Goal: Register for event/course

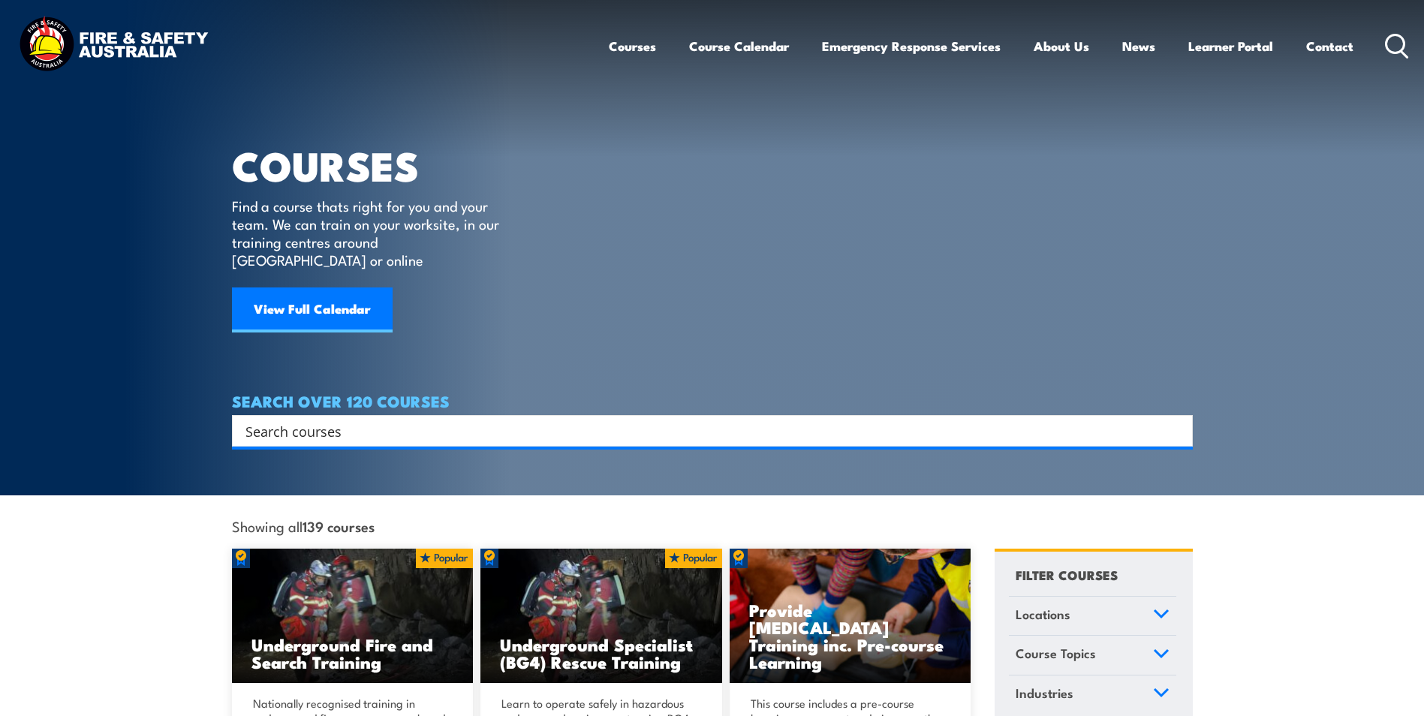
click at [463, 420] on input "Search input" at bounding box center [702, 431] width 914 height 23
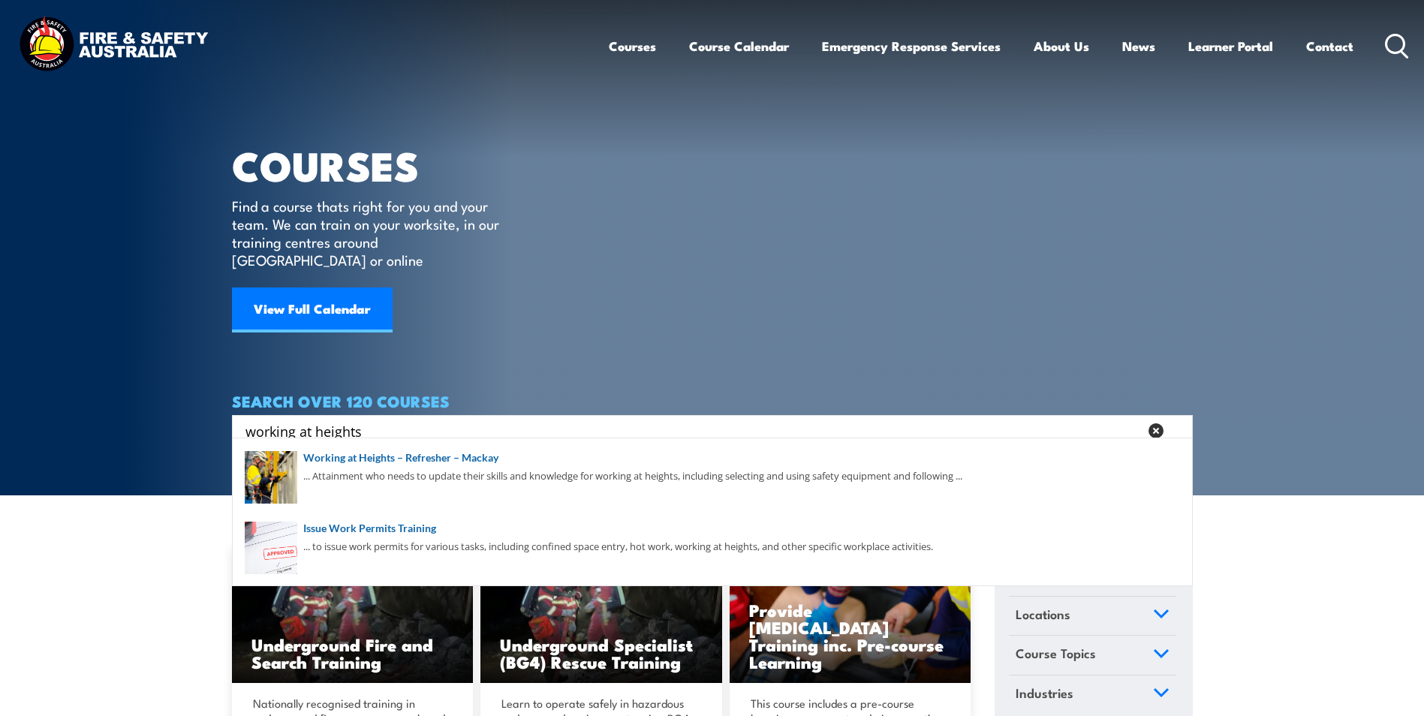
type input "working at heights"
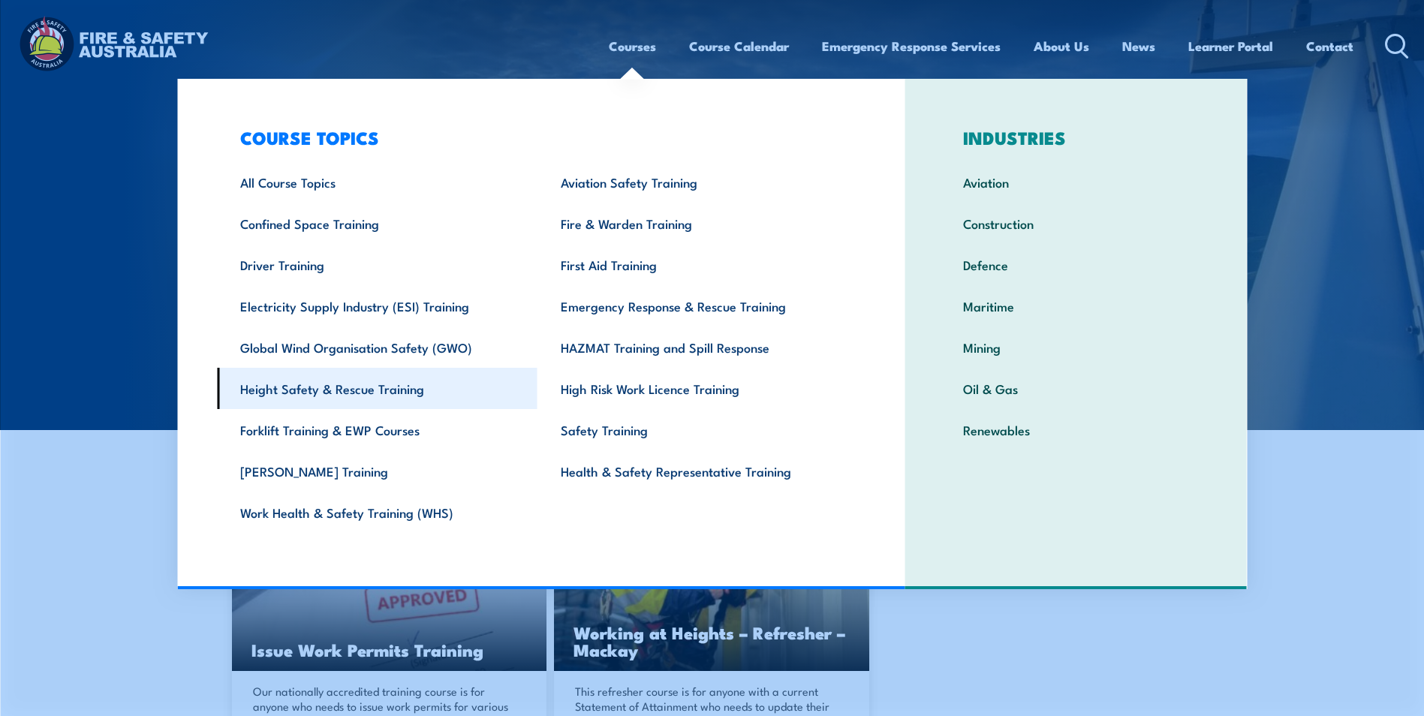
click at [370, 393] on link "Height Safety & Rescue Training" at bounding box center [377, 388] width 321 height 41
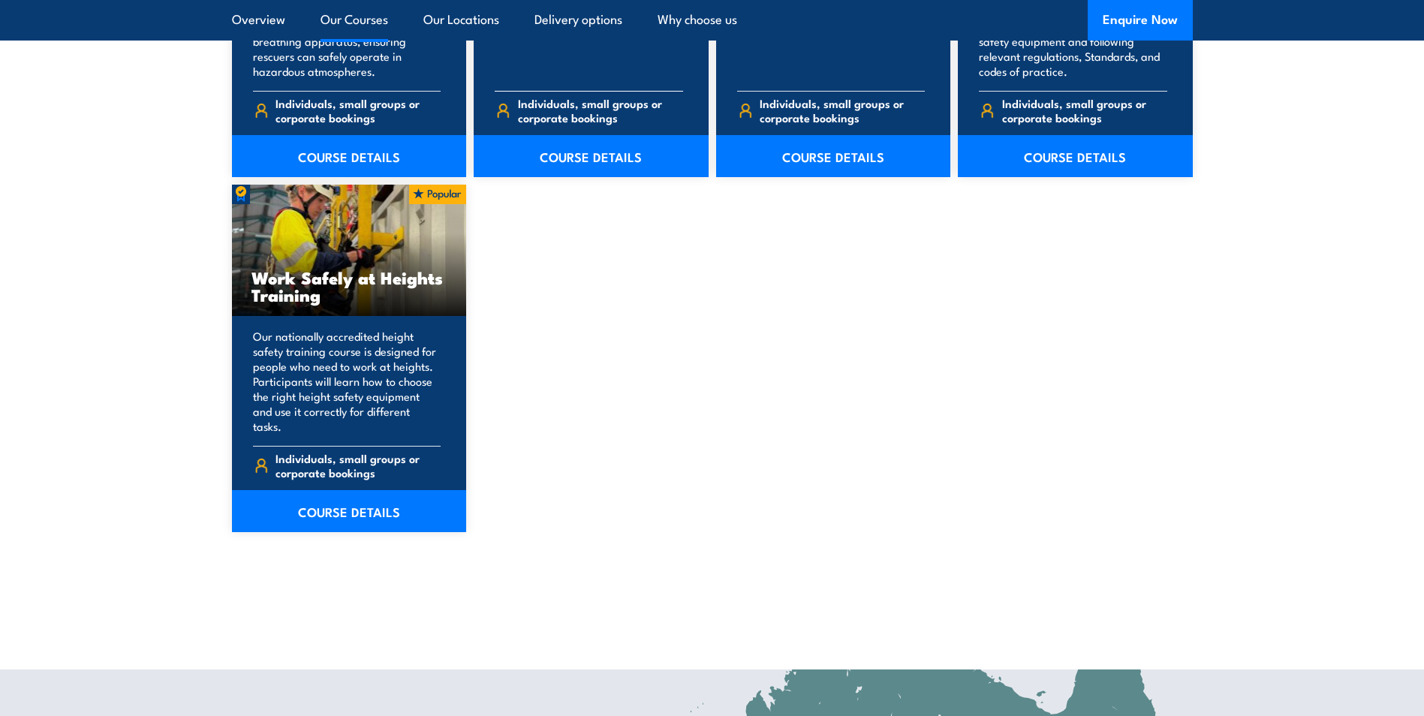
scroll to position [1952, 0]
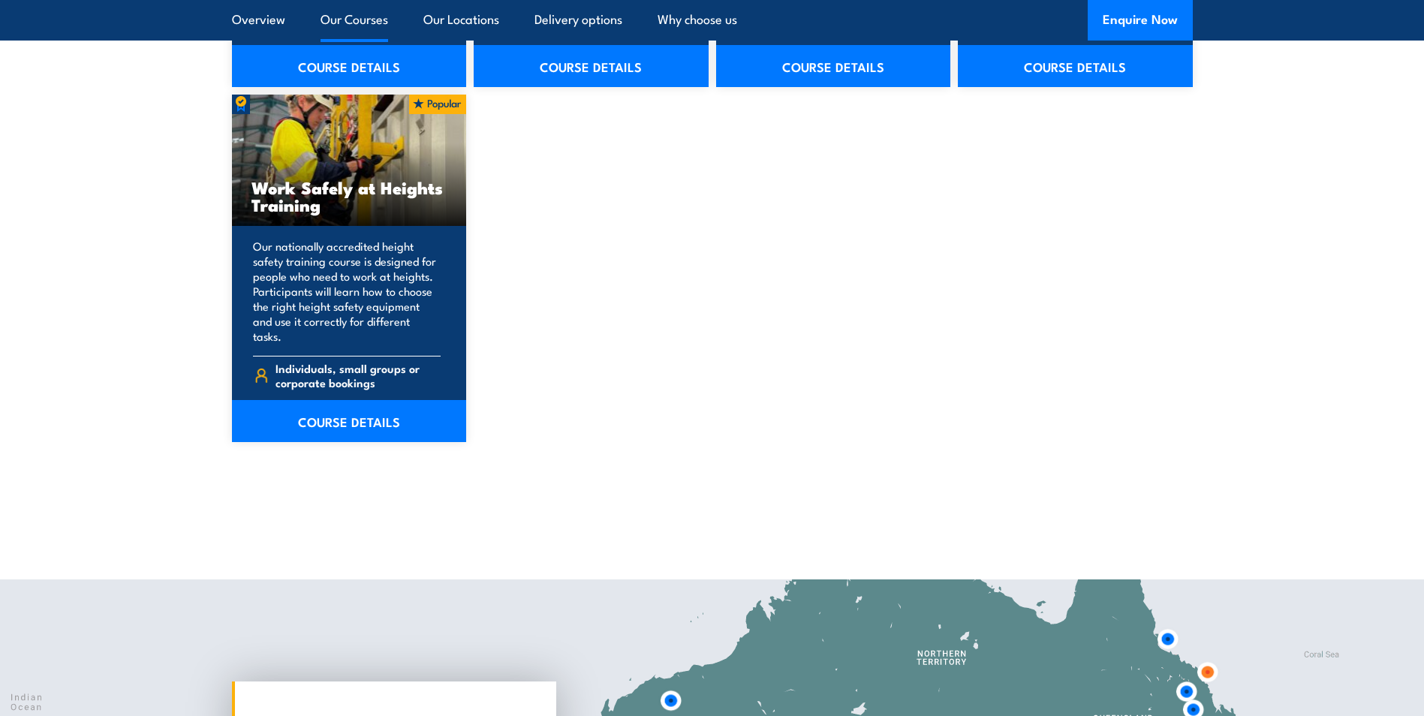
click at [352, 266] on p "Our nationally accredited height safety training course is designed for people …" at bounding box center [347, 291] width 188 height 105
click at [361, 400] on link "COURSE DETAILS" at bounding box center [349, 421] width 235 height 42
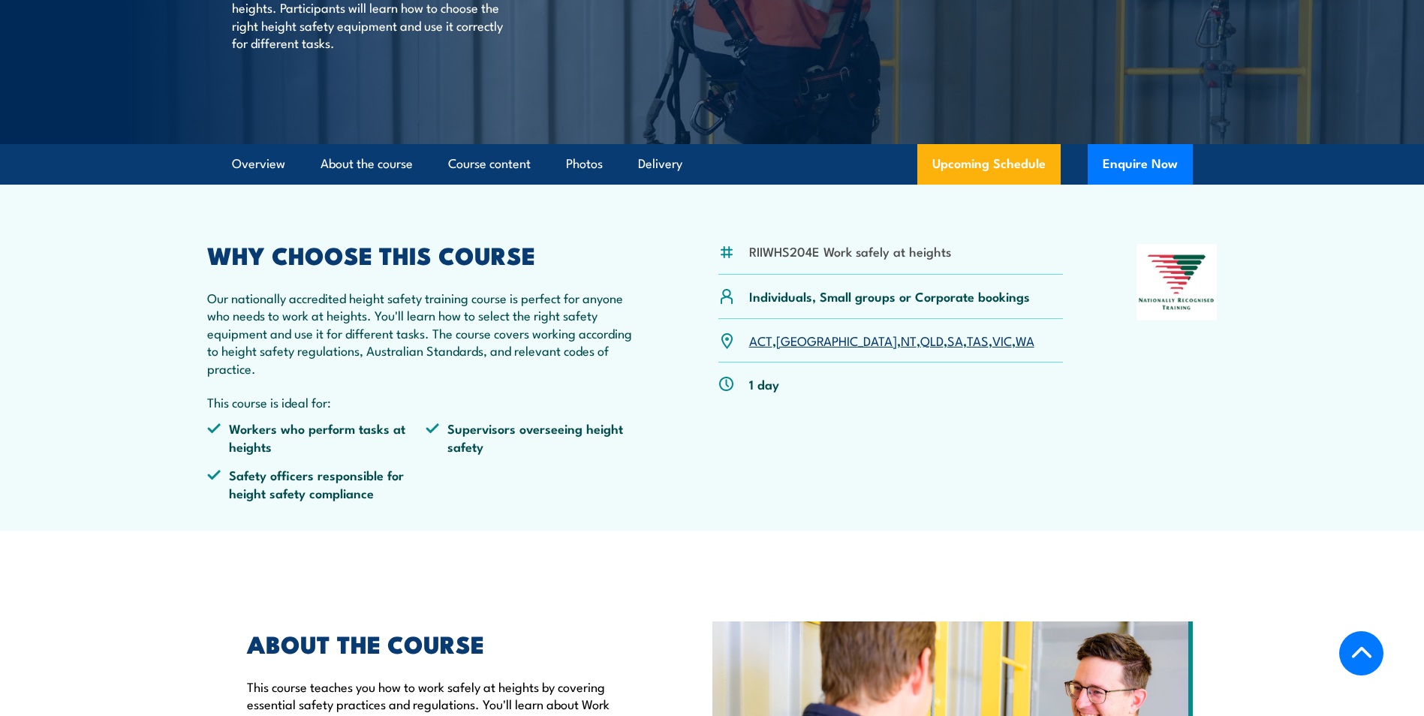
scroll to position [225, 0]
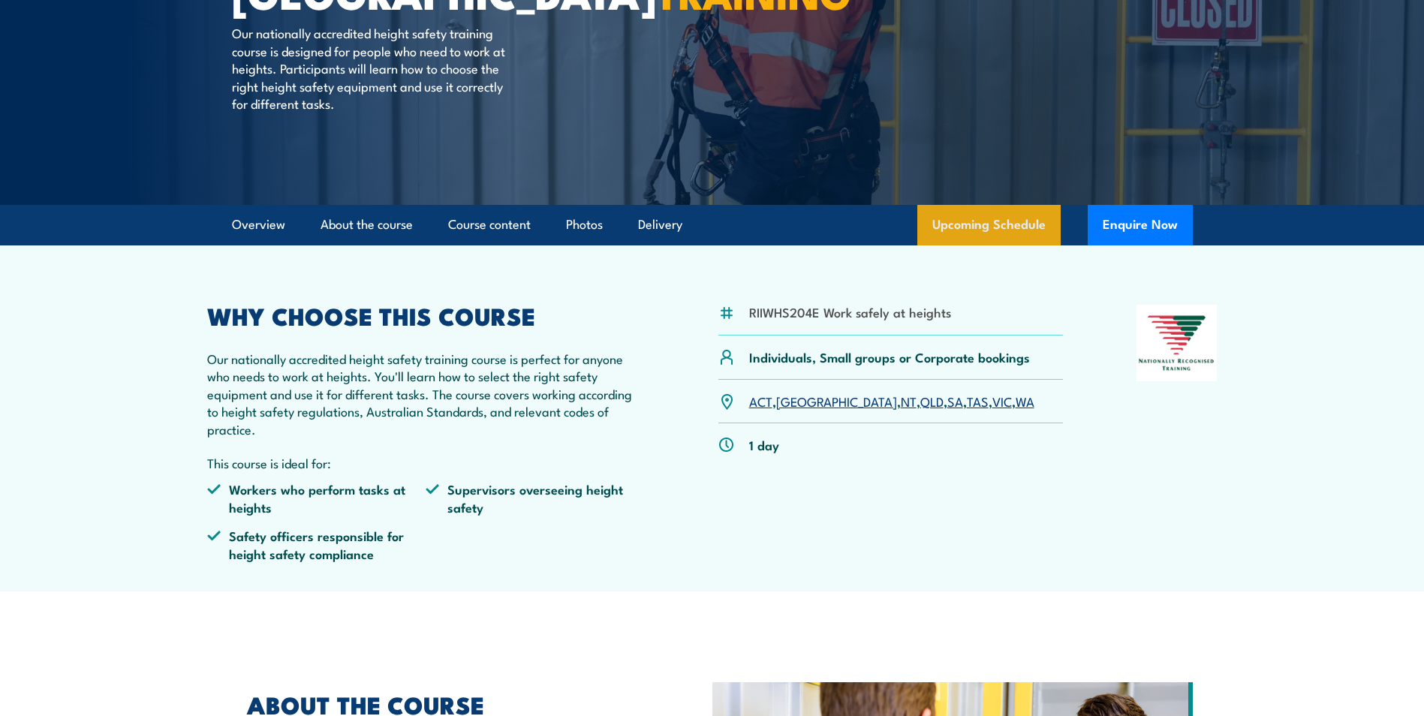
click at [1013, 227] on link "Upcoming Schedule" at bounding box center [988, 225] width 143 height 41
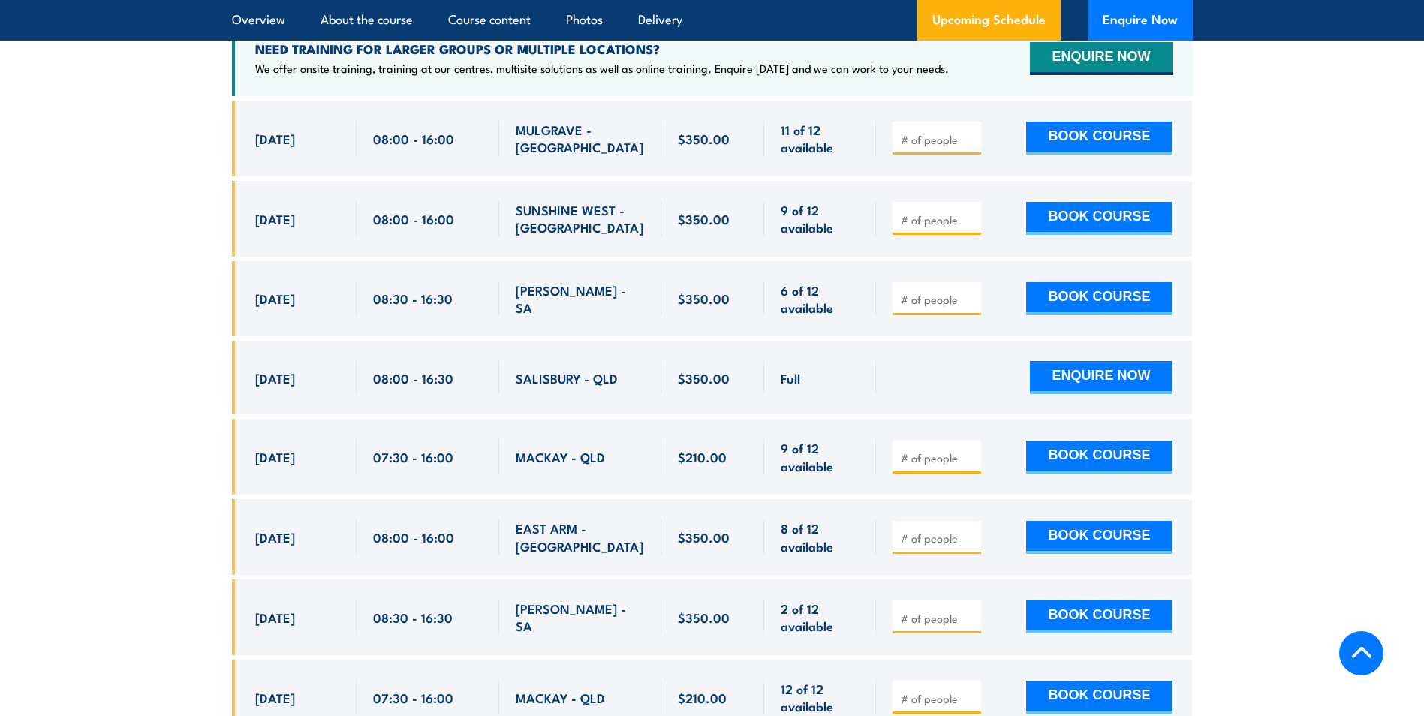
scroll to position [2614, 0]
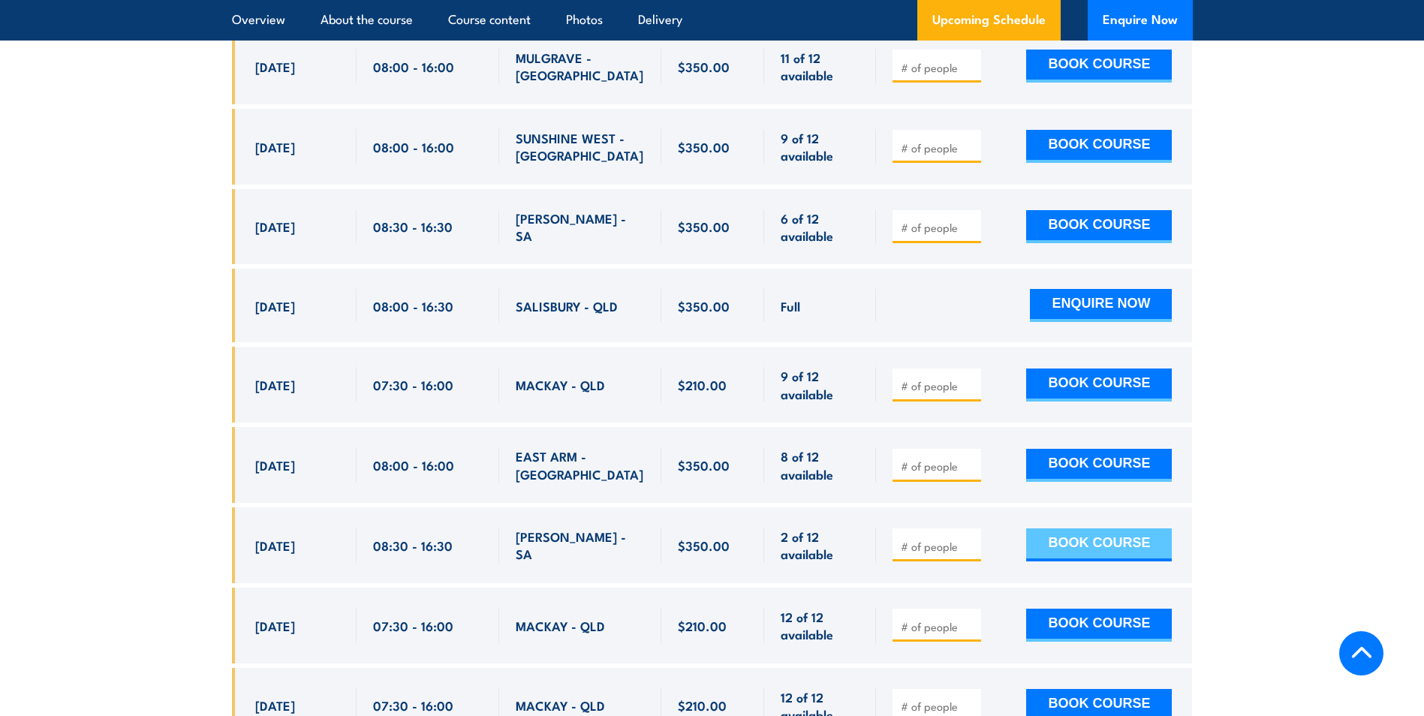
click at [1073, 528] on button "BOOK COURSE" at bounding box center [1099, 544] width 146 height 33
type input "1"
click at [1091, 528] on button "BOOK COURSE" at bounding box center [1099, 544] width 146 height 33
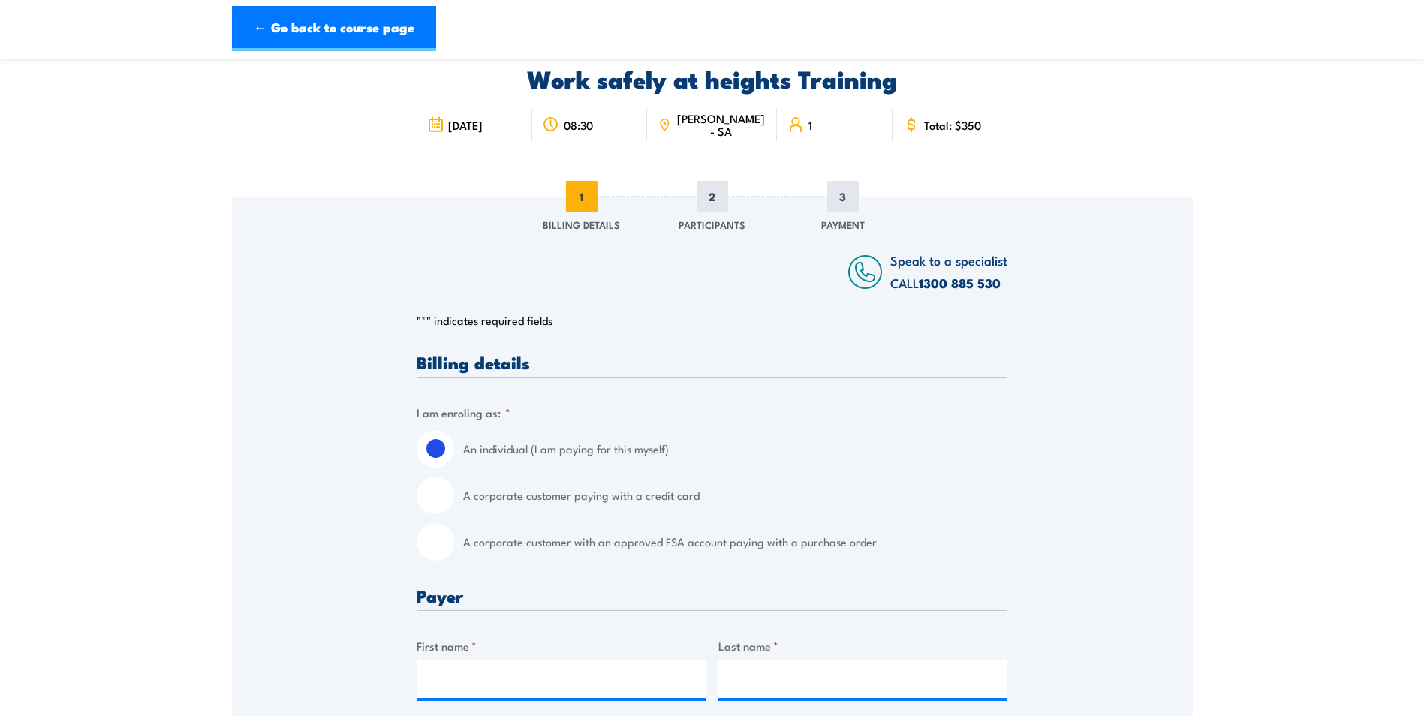
scroll to position [150, 0]
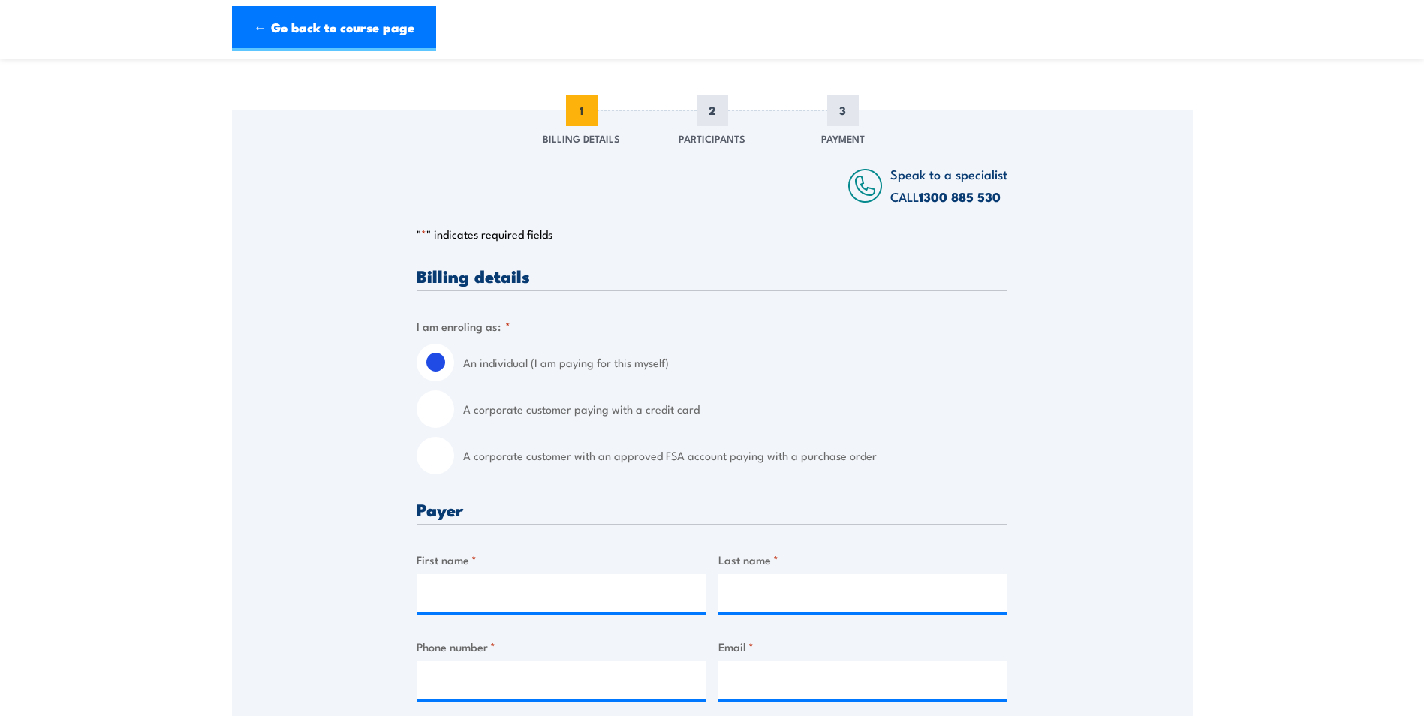
click at [477, 472] on label "A corporate customer with an approved FSA account paying with a purchase order" at bounding box center [735, 456] width 544 height 38
click at [454, 472] on input "A corporate customer with an approved FSA account paying with a purchase order" at bounding box center [436, 456] width 38 height 38
radio input "true"
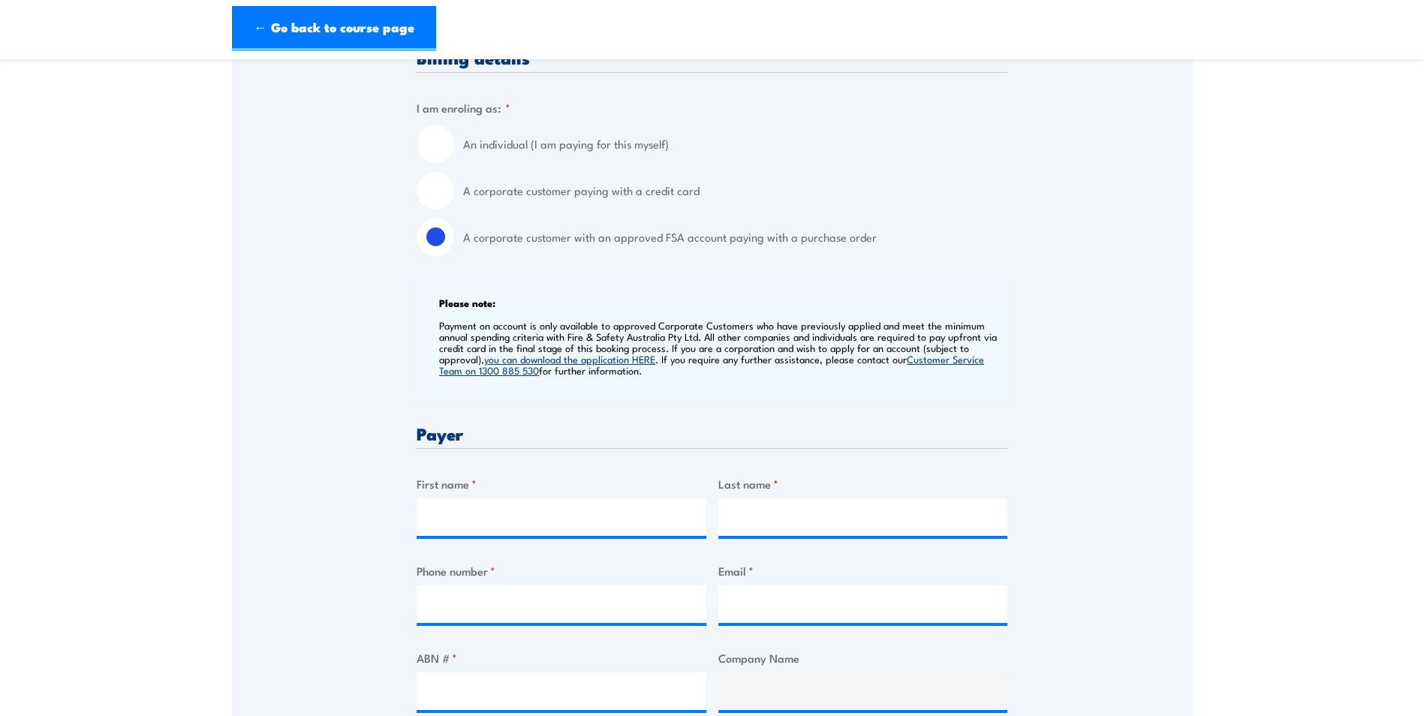
scroll to position [375, 0]
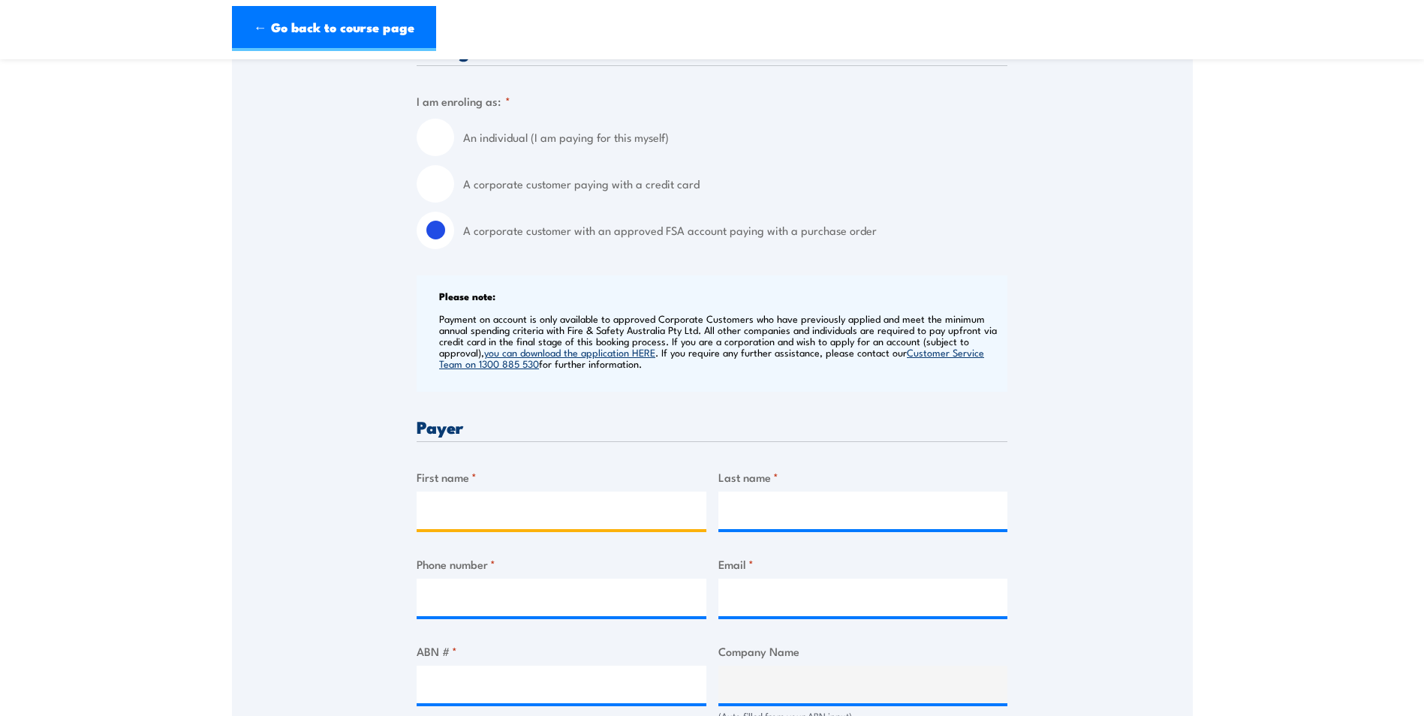
click at [501, 508] on input "First name *" at bounding box center [562, 511] width 290 height 38
type input "[PERSON_NAME]"
type input "0402702948"
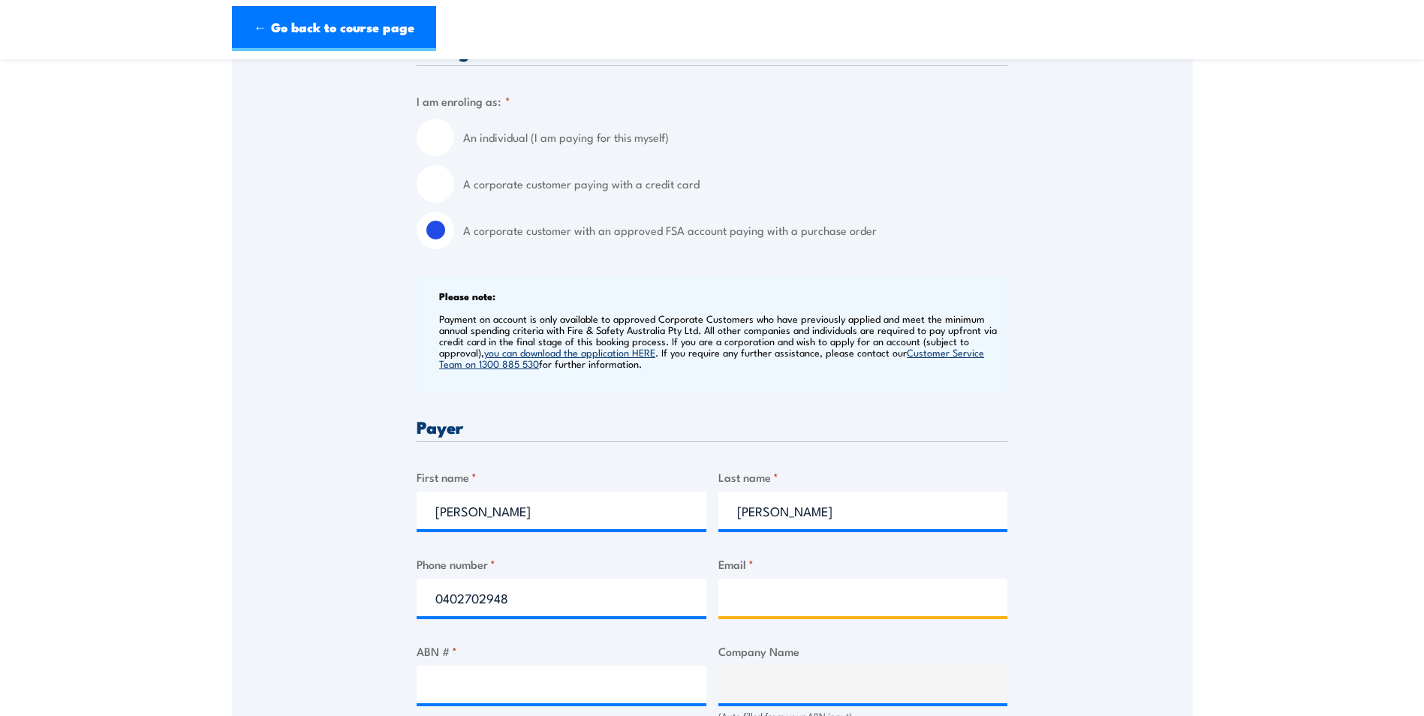
type input "[PERSON_NAME][EMAIL_ADDRESS][DOMAIN_NAME]"
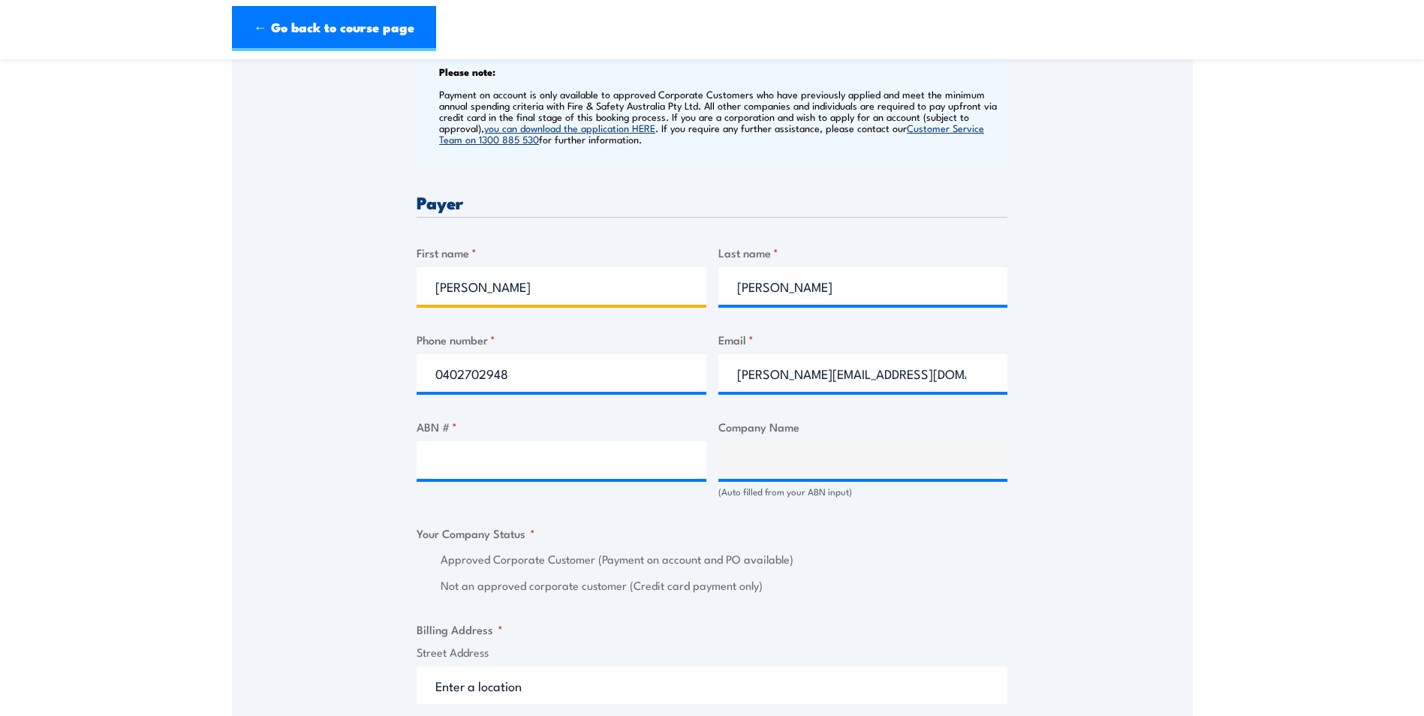
scroll to position [601, 0]
click at [566, 454] on input "ABN # *" at bounding box center [562, 460] width 290 height 38
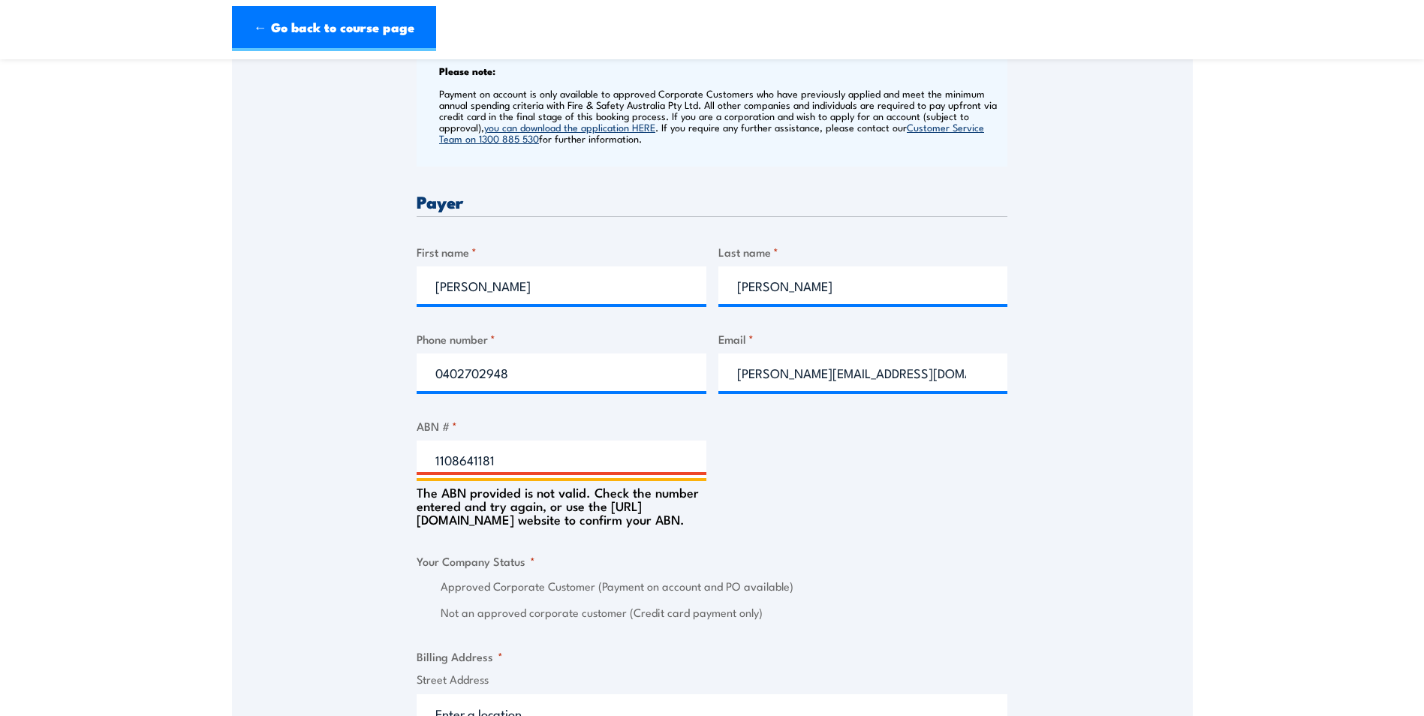
type input "11086411814"
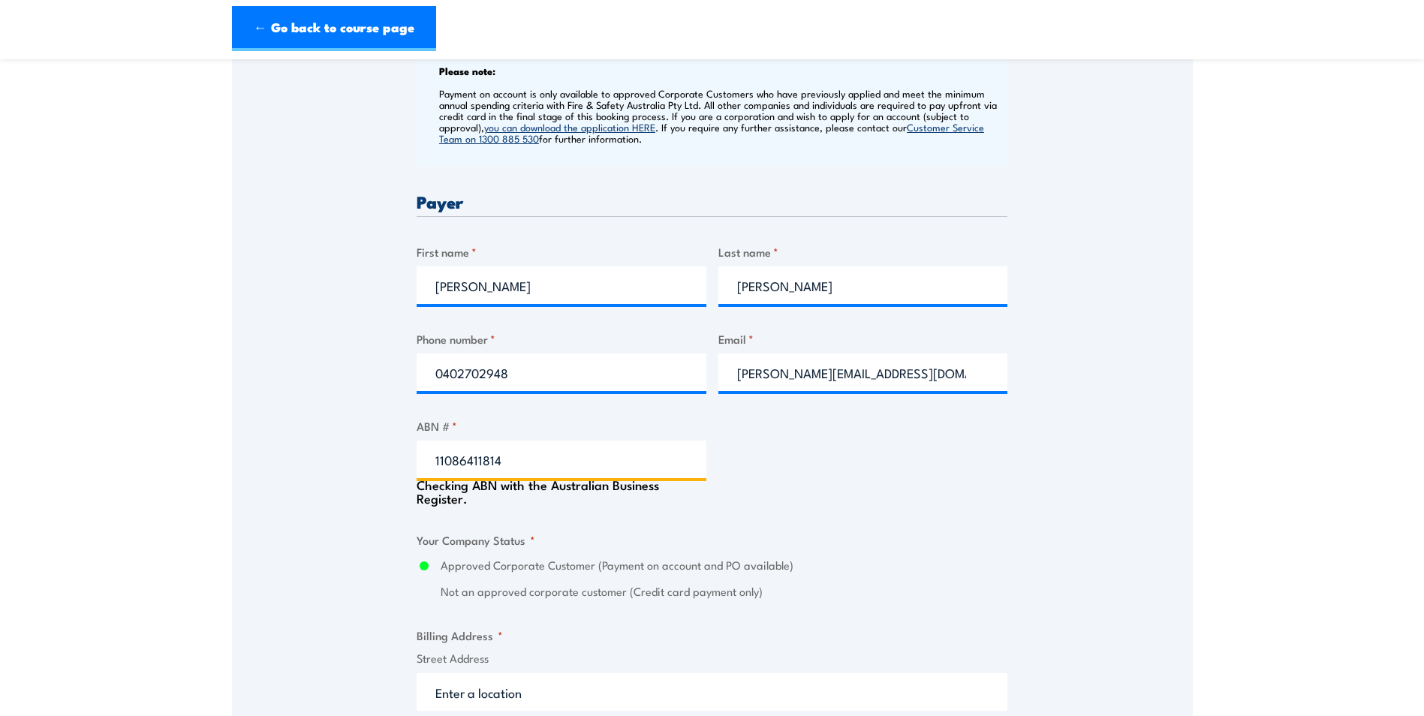
type input "PELICAN POINT POWER LIMITED"
radio input "true"
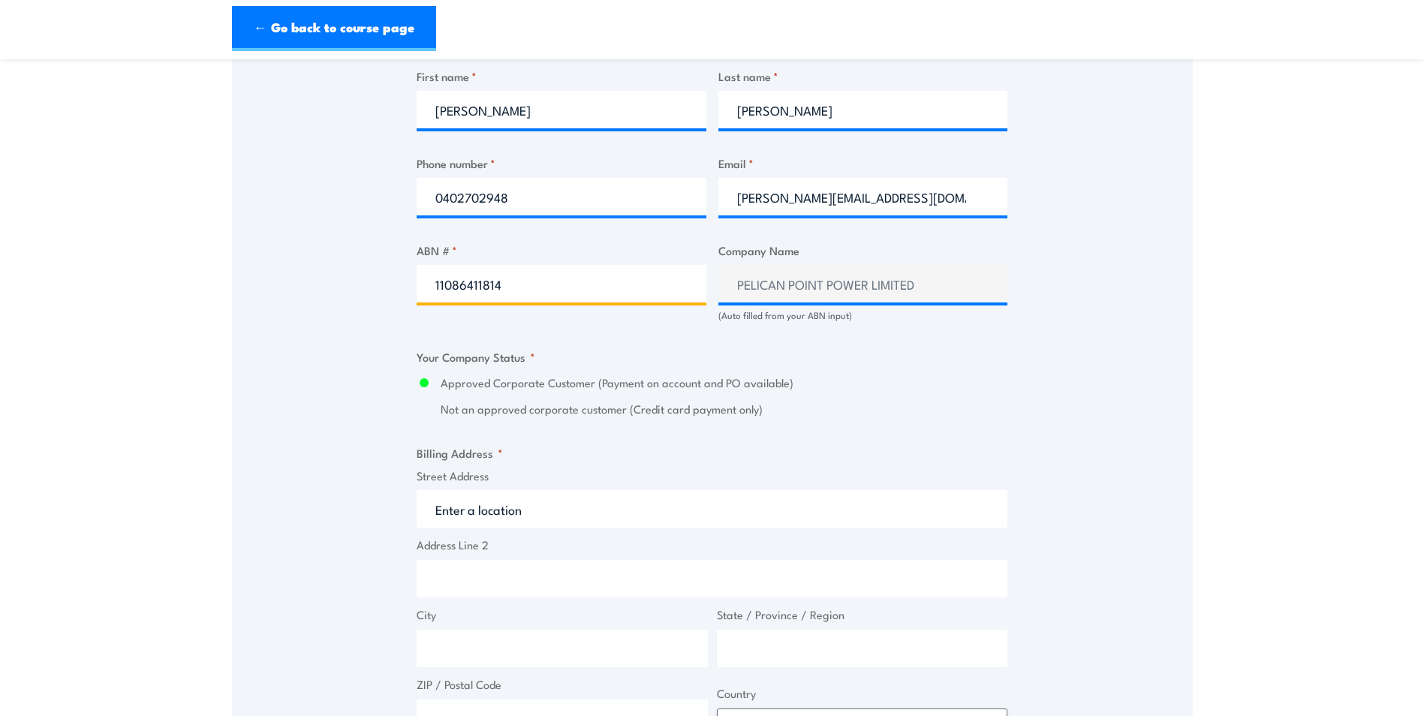
scroll to position [901, 0]
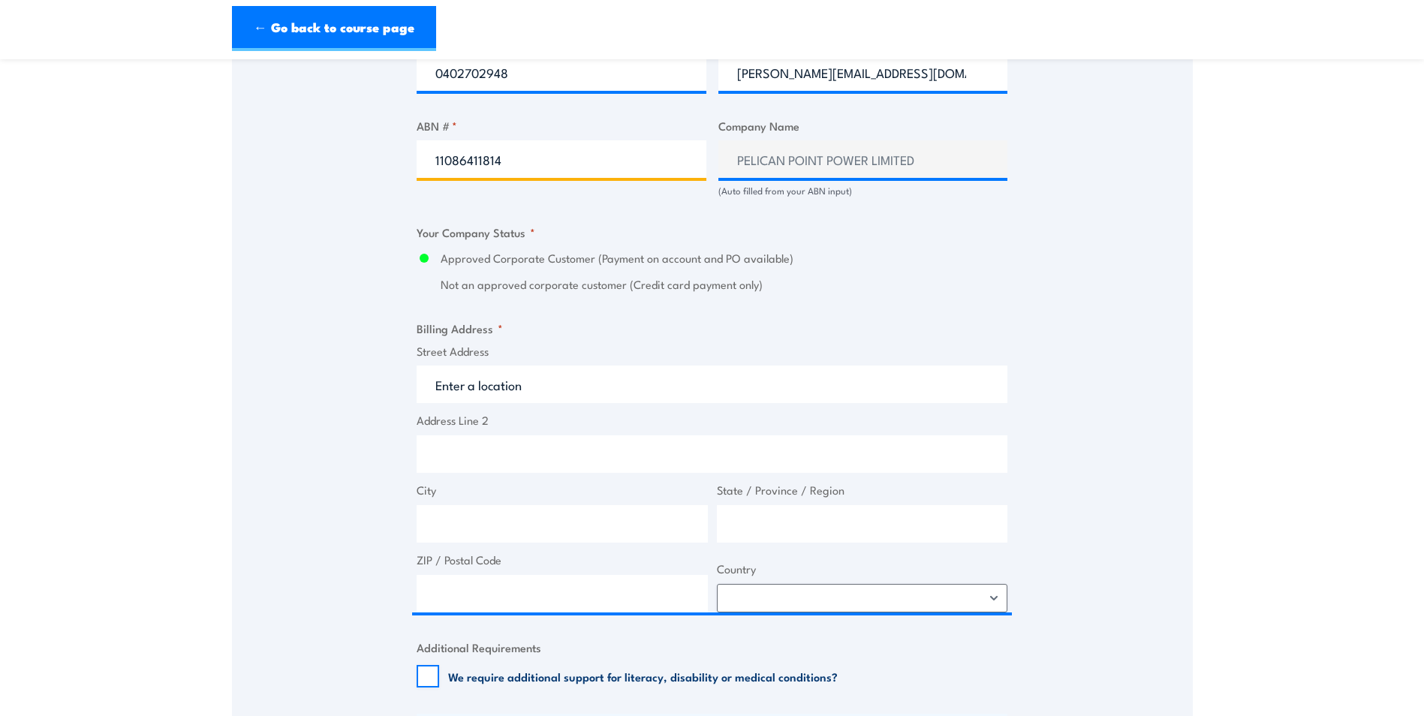
type input "11086411814"
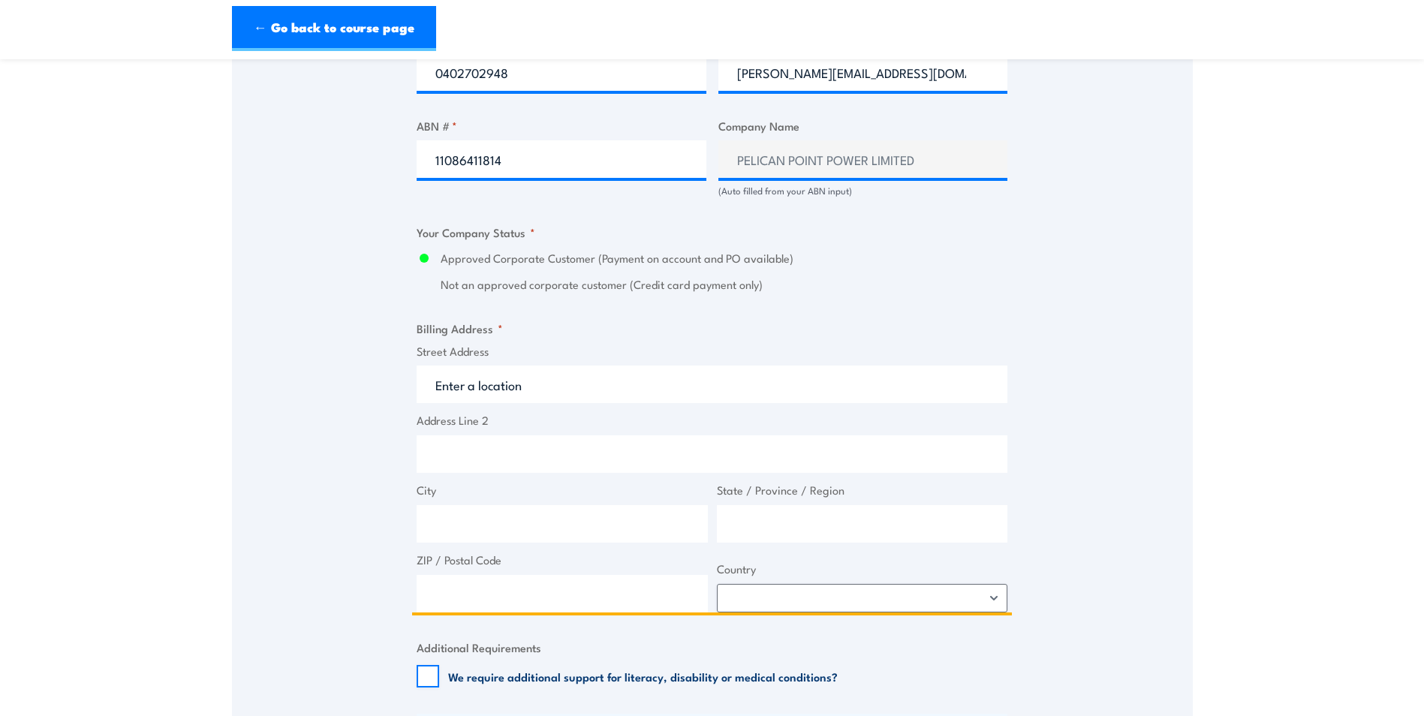
click at [543, 386] on input "Street Address" at bounding box center [712, 385] width 591 height 38
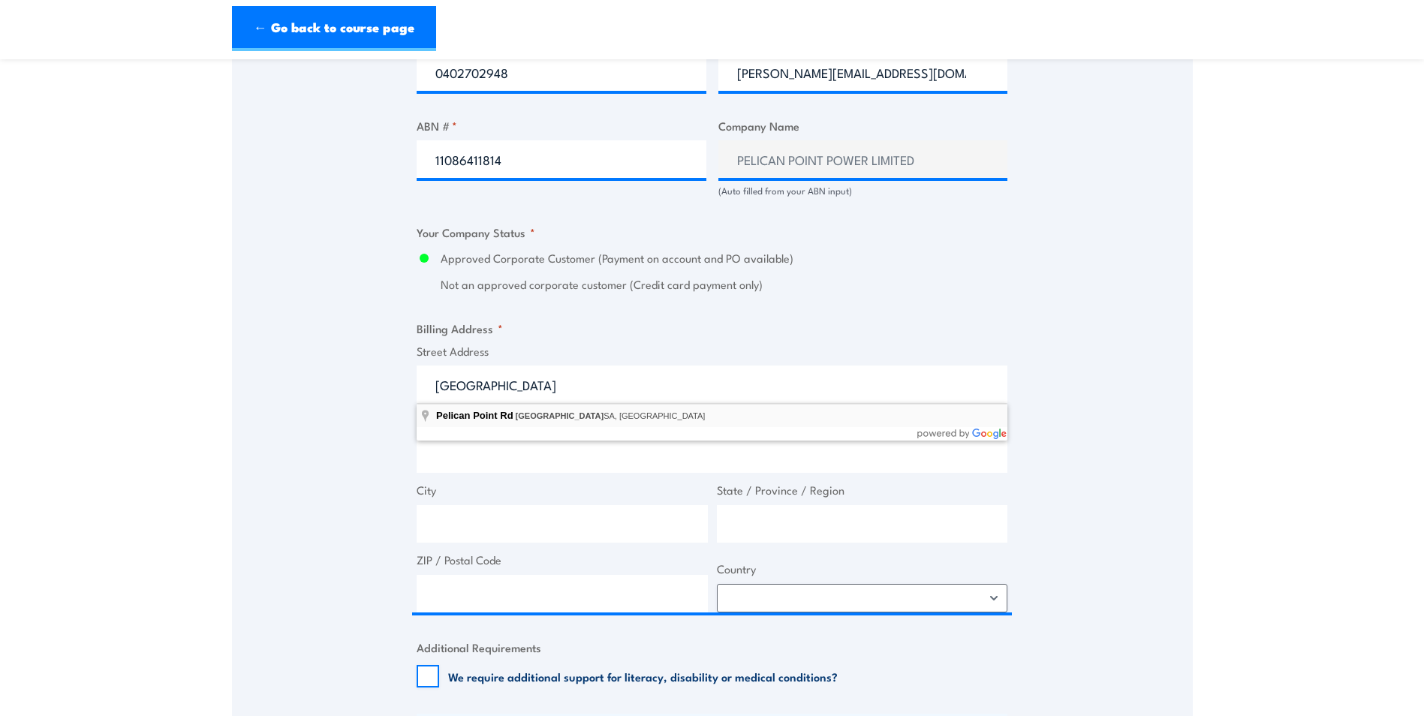
type input "[GEOGRAPHIC_DATA], [GEOGRAPHIC_DATA] [GEOGRAPHIC_DATA], [GEOGRAPHIC_DATA]"
type input "Pelican Point Rd"
type input "[GEOGRAPHIC_DATA]"
type input "5018"
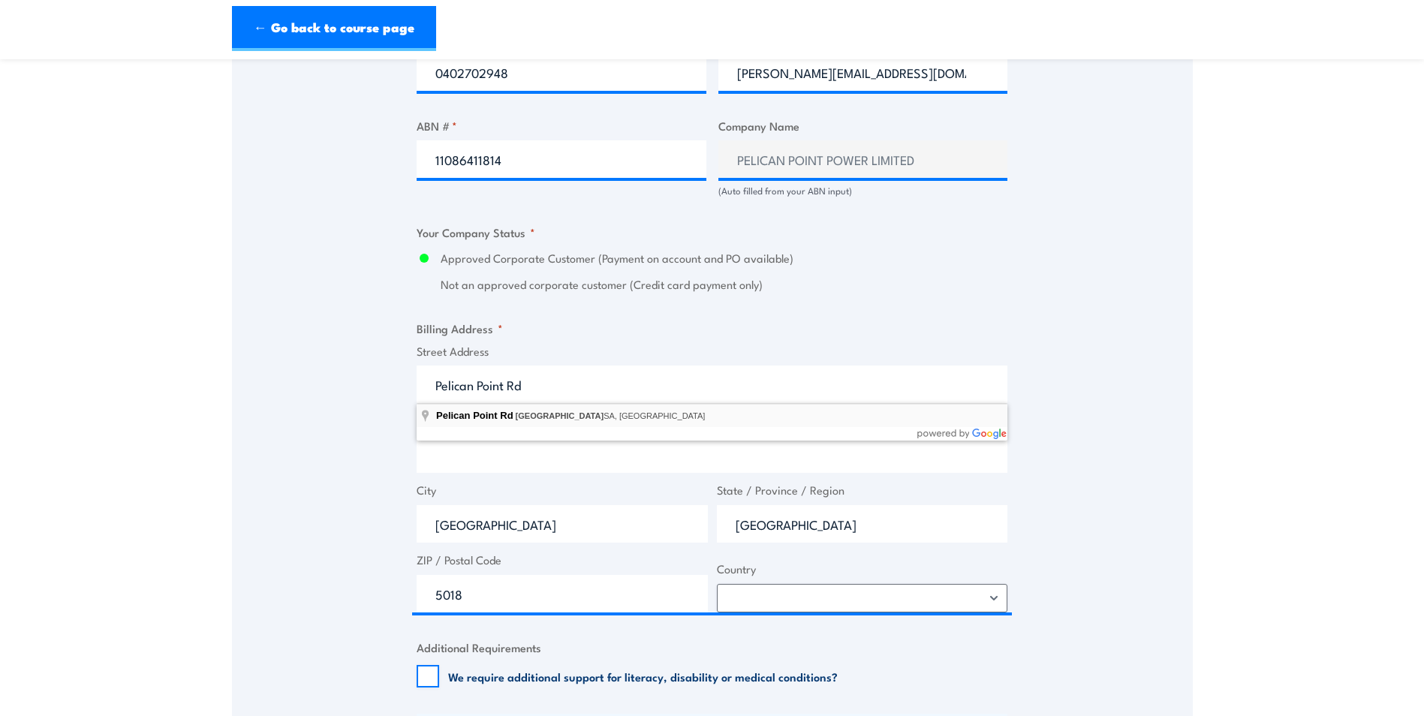
select select "[GEOGRAPHIC_DATA]"
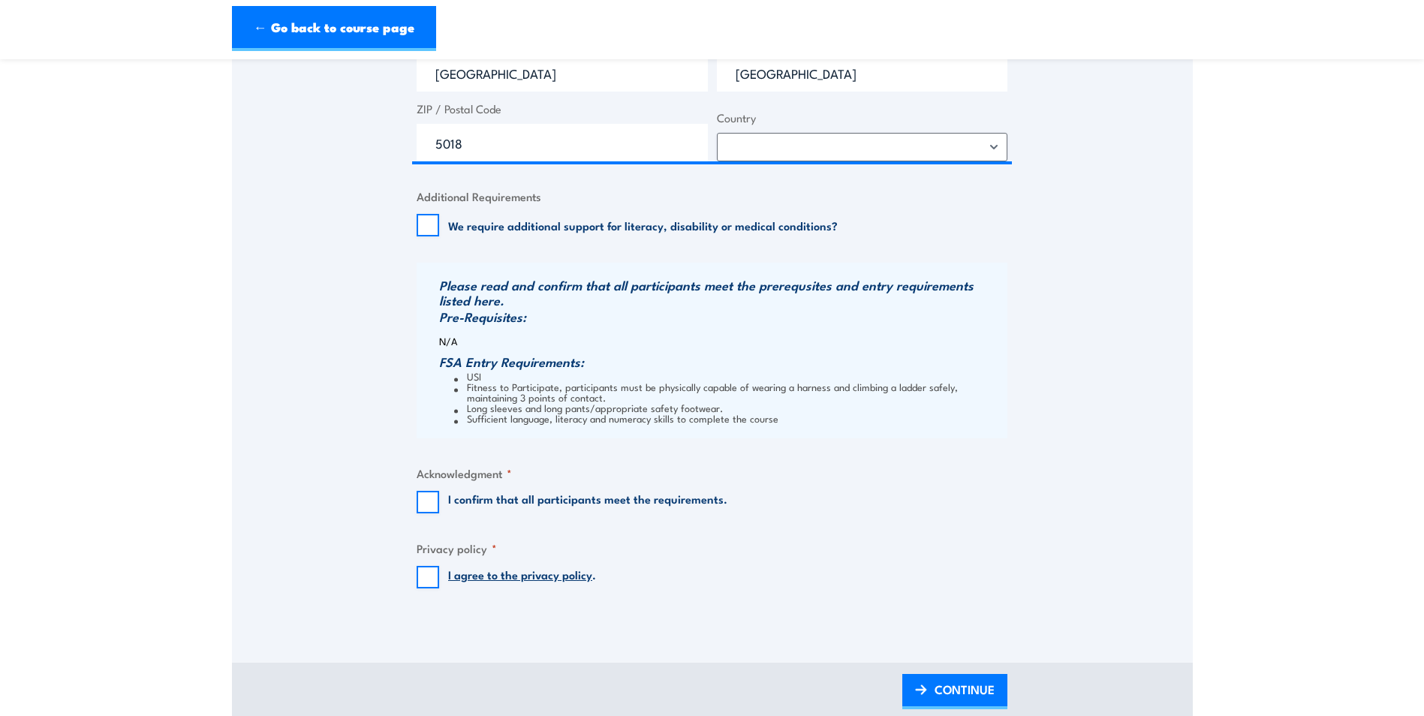
scroll to position [1426, 0]
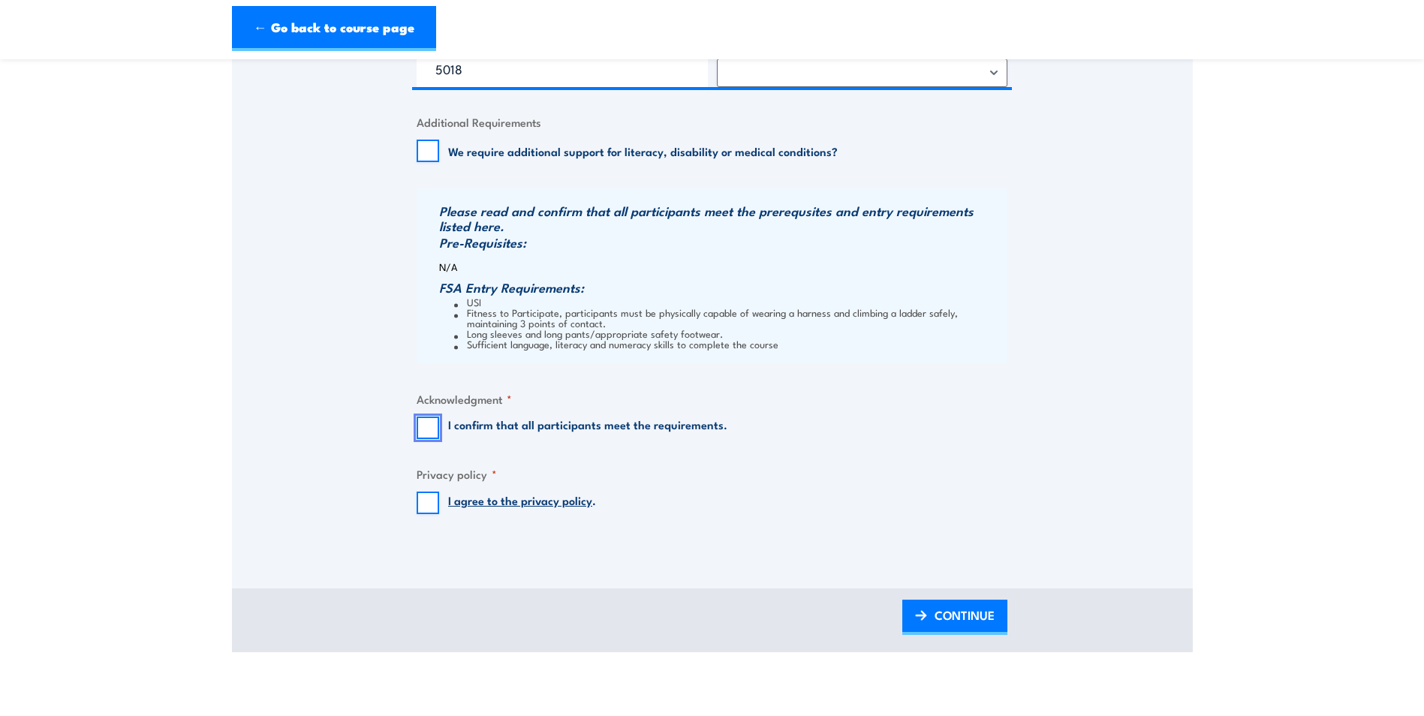
click at [432, 438] on input "I confirm that all participants meet the requirements." at bounding box center [428, 428] width 23 height 23
checkbox input "true"
click at [432, 499] on input "I agree to the privacy policy ." at bounding box center [428, 503] width 23 height 23
checkbox input "true"
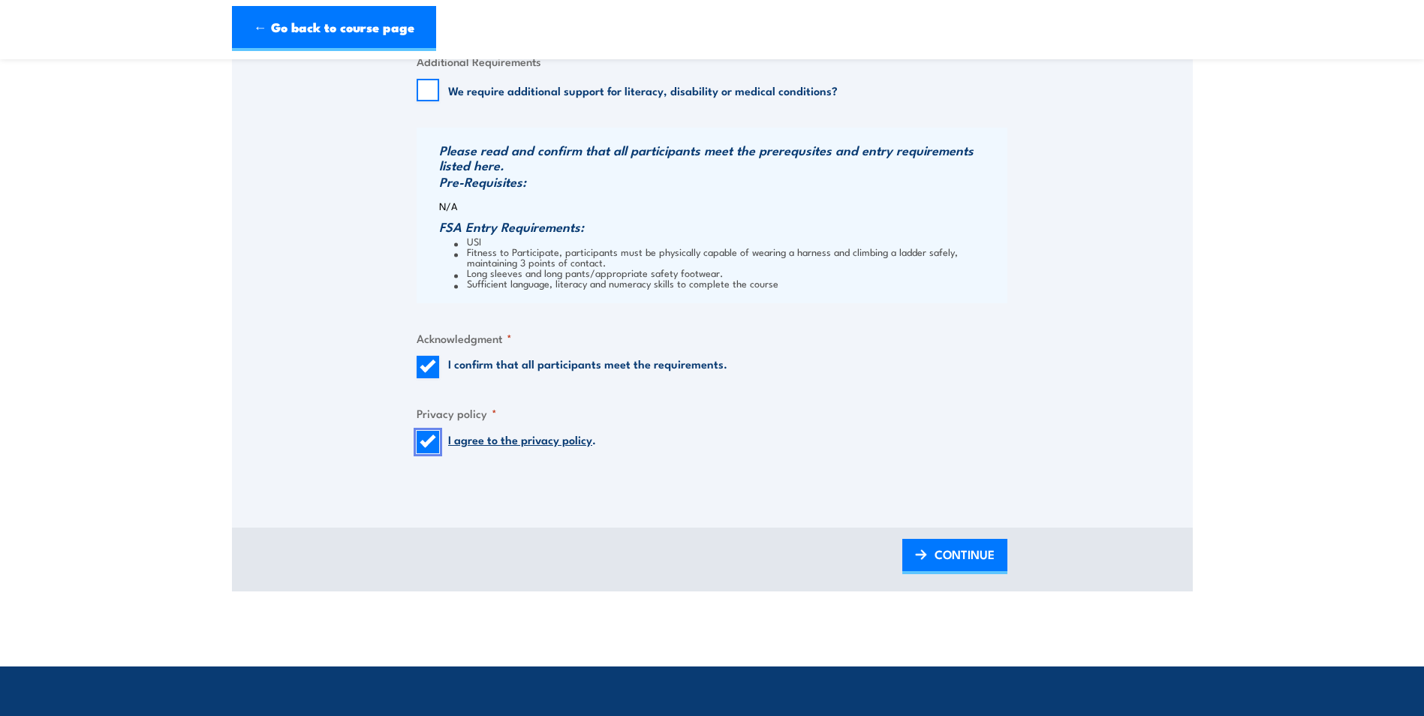
scroll to position [1576, 0]
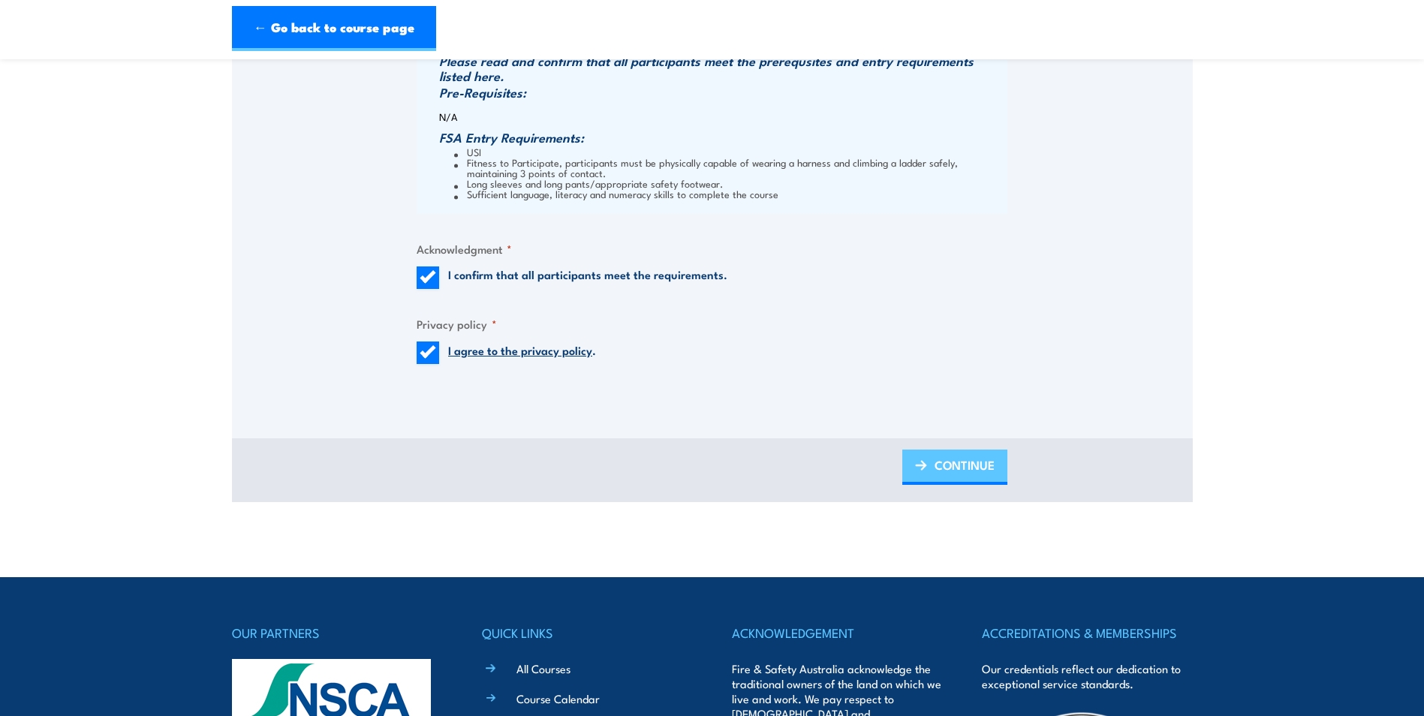
click at [976, 471] on span "CONTINUE" at bounding box center [965, 465] width 60 height 40
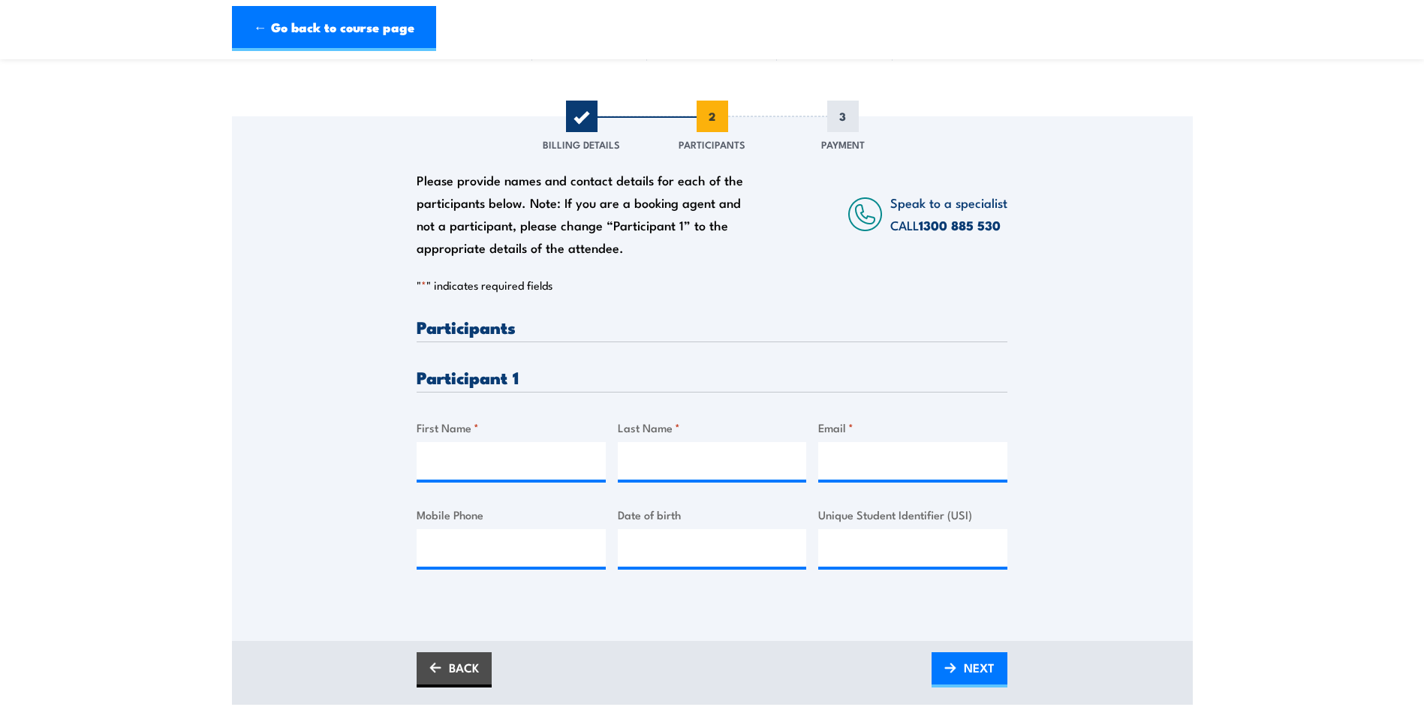
scroll to position [150, 0]
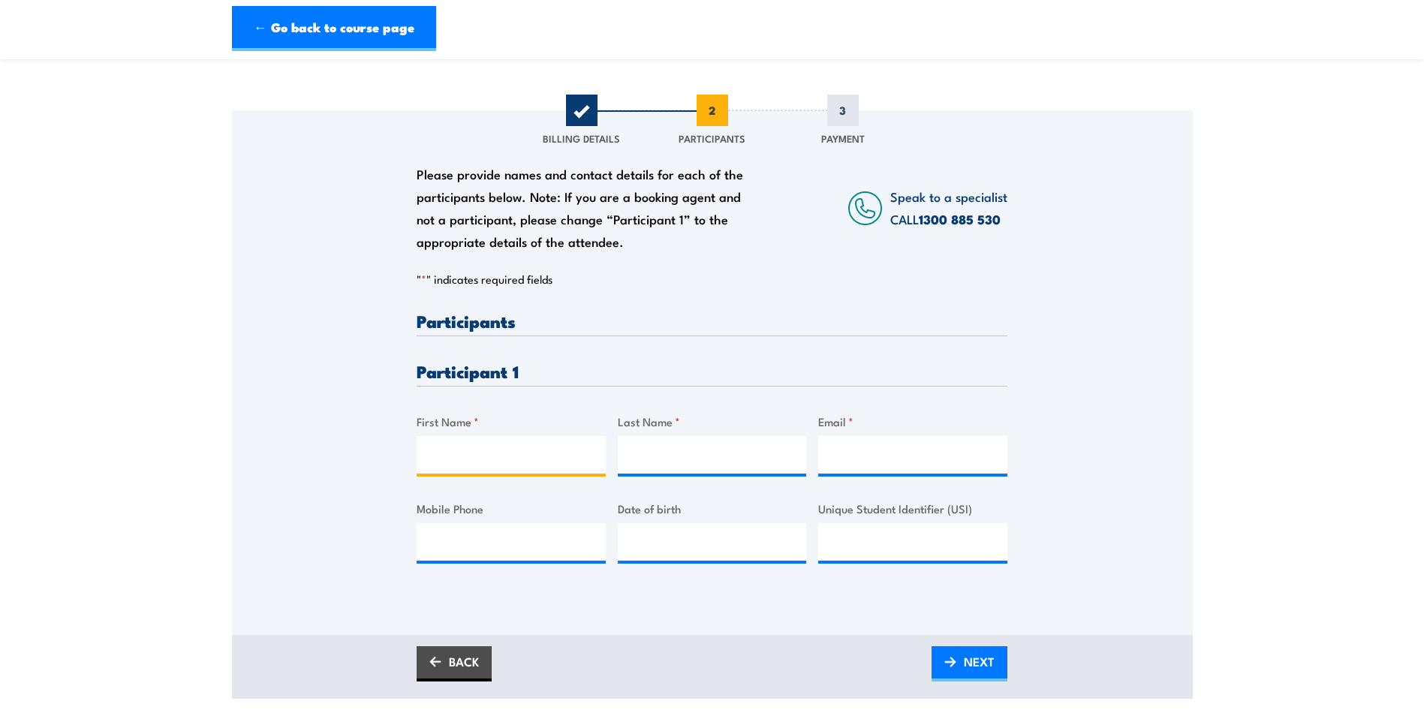
click at [519, 462] on input "First Name *" at bounding box center [511, 455] width 189 height 38
type input "[PERSON_NAME]"
type input "[PERSON_NAME][EMAIL_ADDRESS][DOMAIN_NAME]"
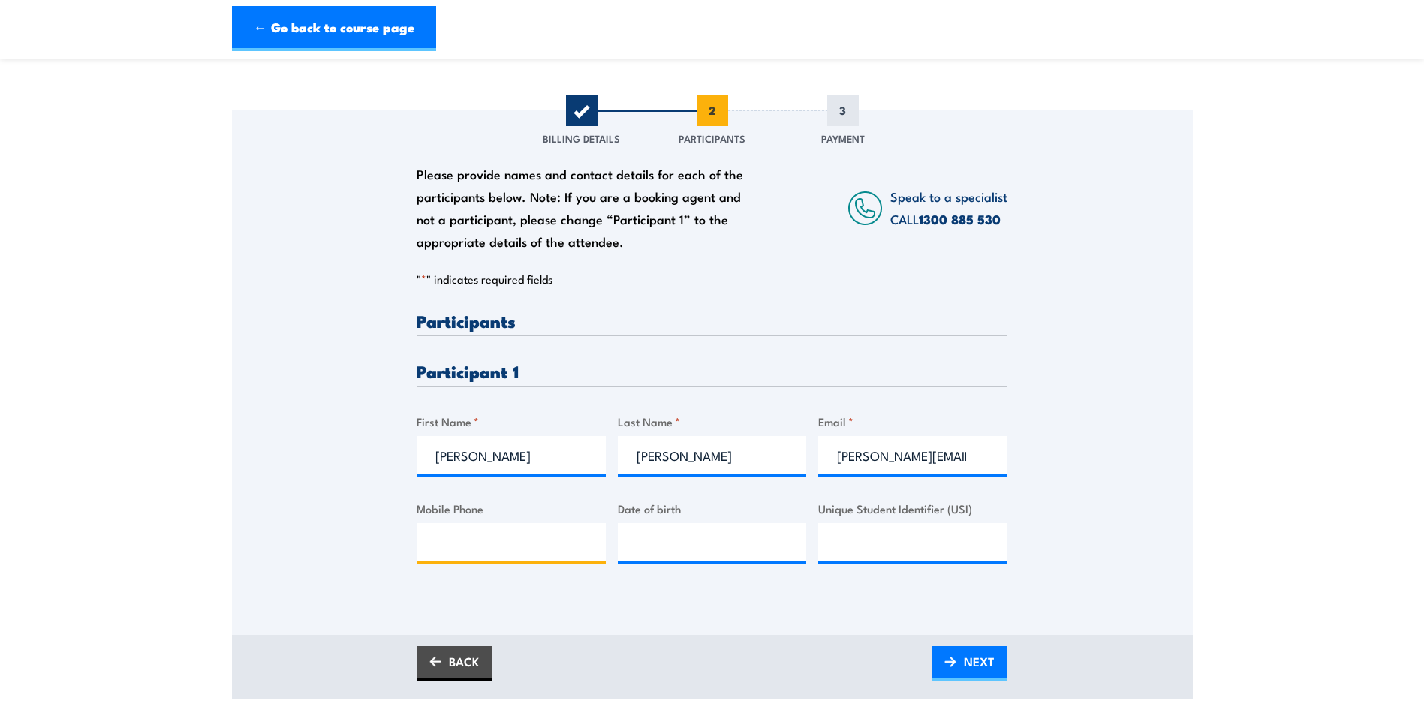
type input "0402702948"
click at [670, 541] on input "__/__/____" at bounding box center [712, 542] width 189 height 38
type input "[DATE]"
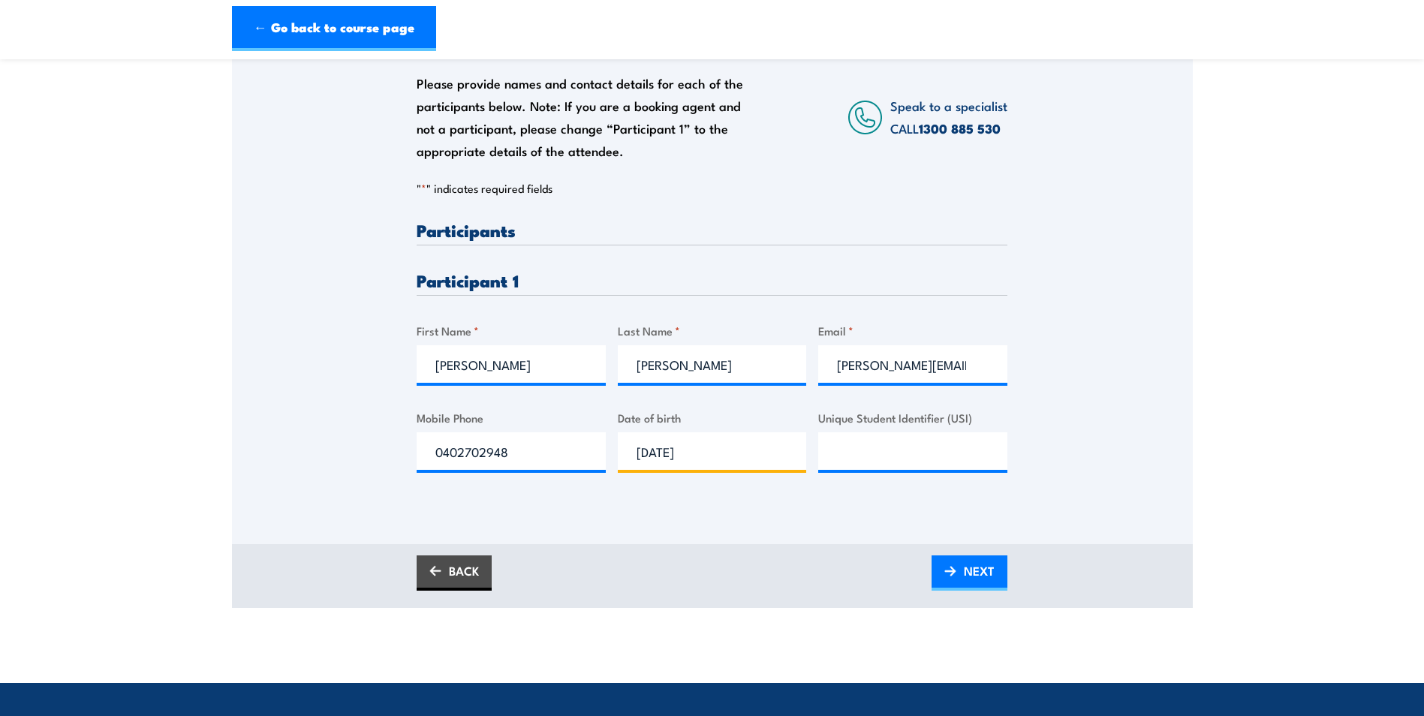
scroll to position [375, 0]
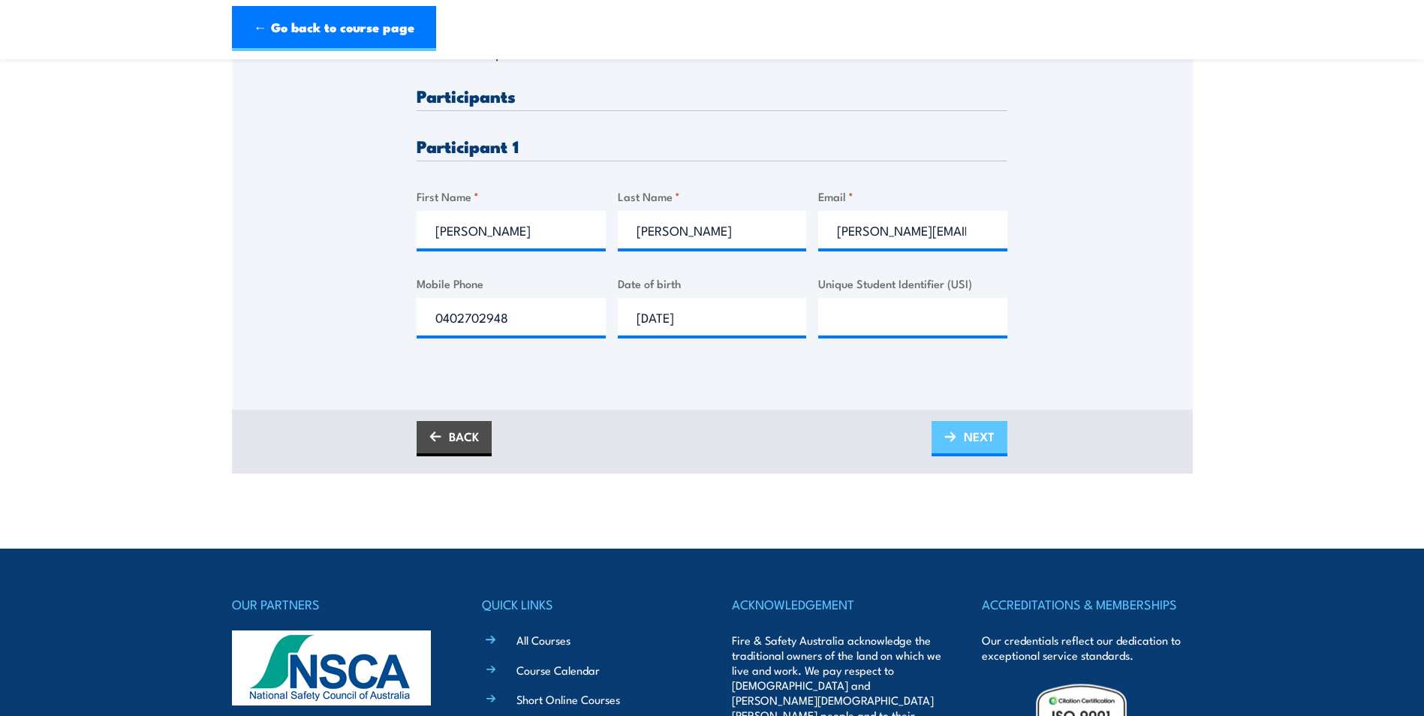
click at [995, 434] on link "NEXT" at bounding box center [970, 438] width 76 height 35
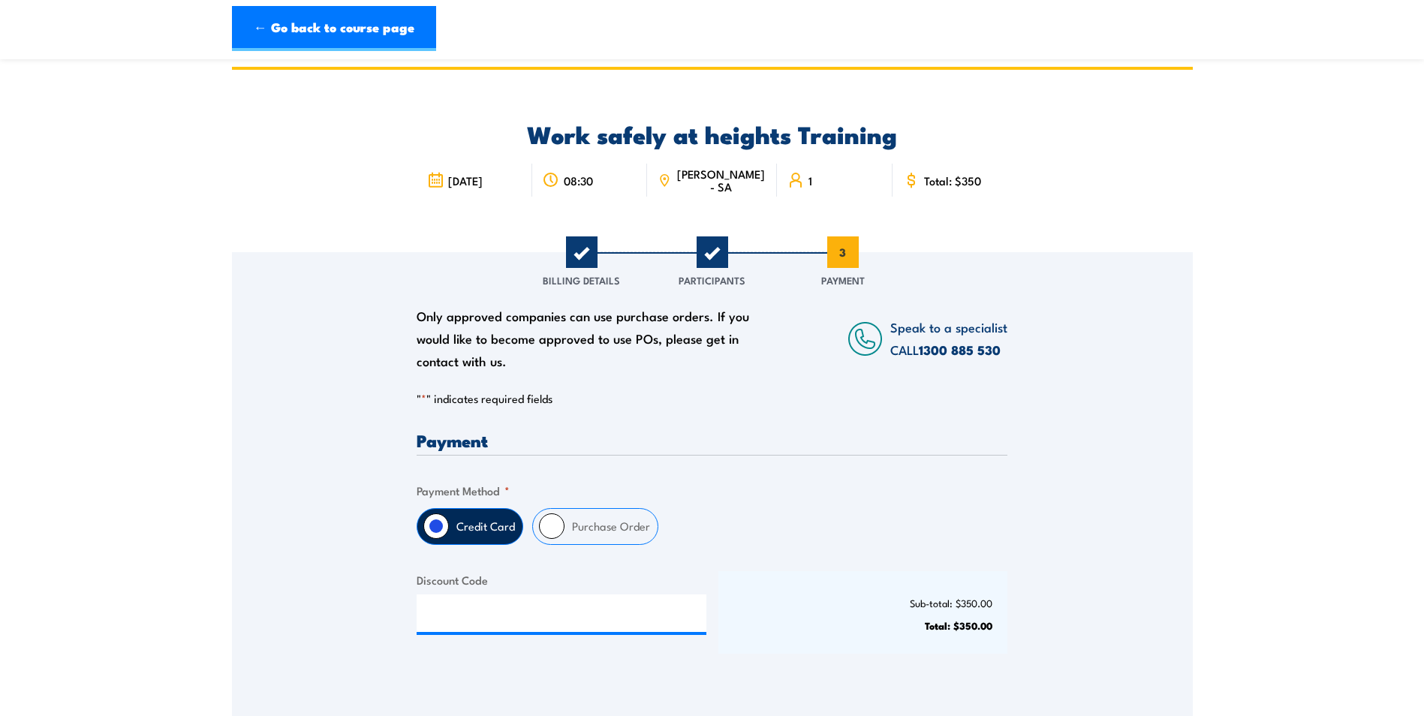
scroll to position [0, 0]
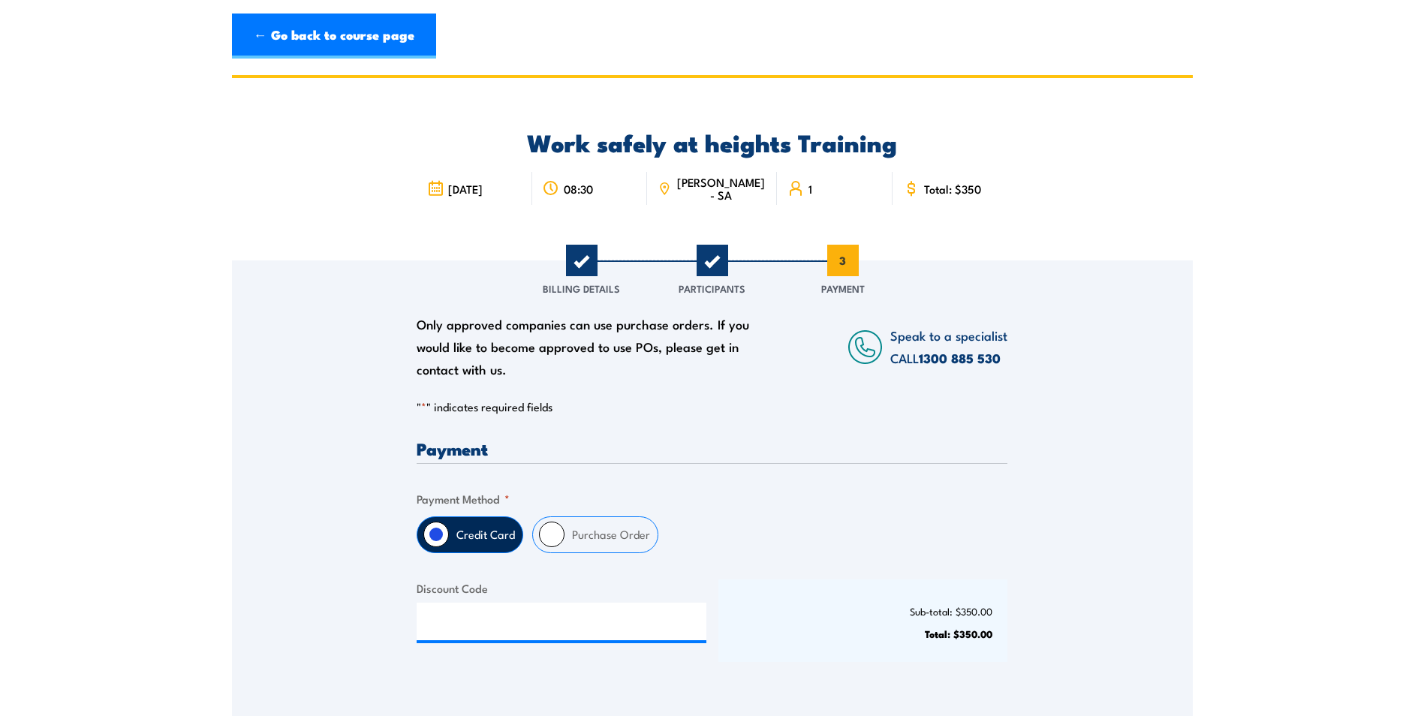
click at [607, 548] on label "Purchase Order" at bounding box center [611, 534] width 93 height 35
drag, startPoint x: 604, startPoint y: 548, endPoint x: 556, endPoint y: 536, distance: 49.5
click at [556, 536] on input "Purchase Order" at bounding box center [552, 535] width 26 height 26
radio input "true"
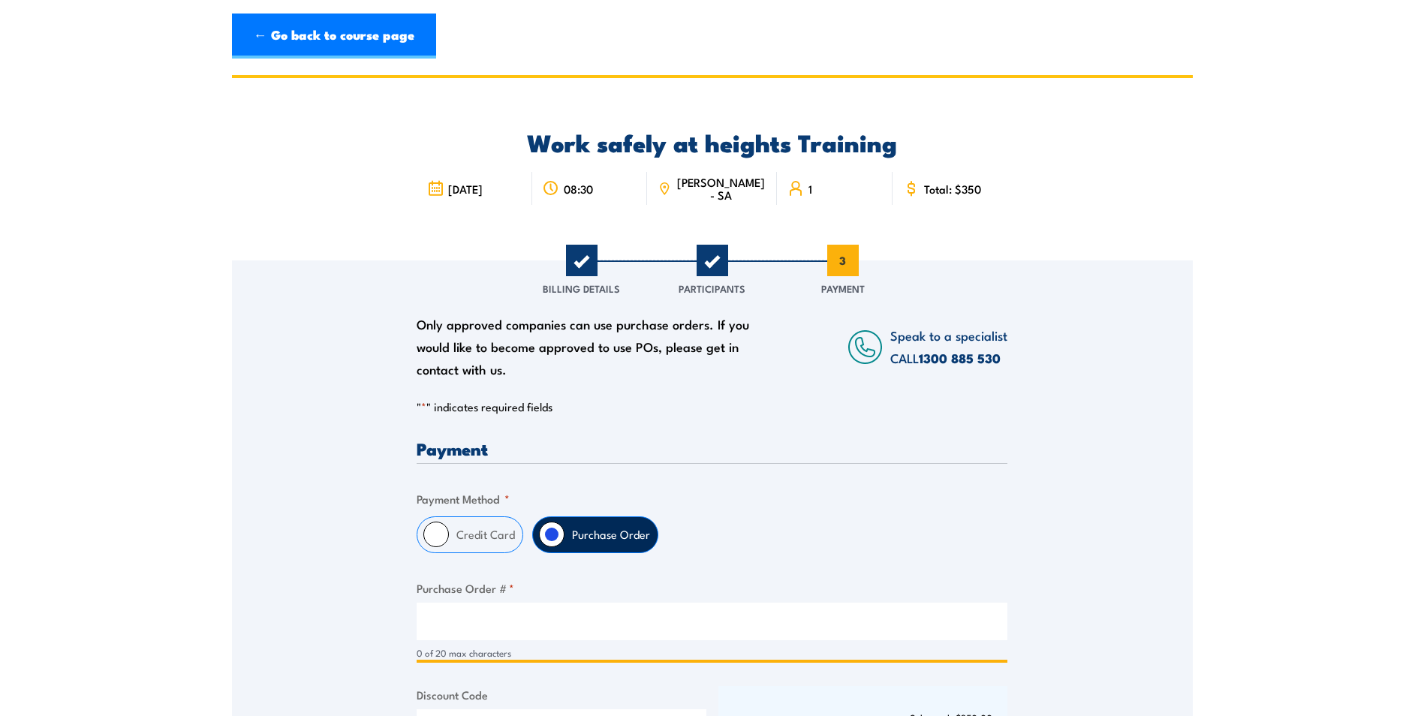
click at [499, 618] on input "Purchase Order # *" at bounding box center [712, 622] width 591 height 38
paste input "POR0025683."
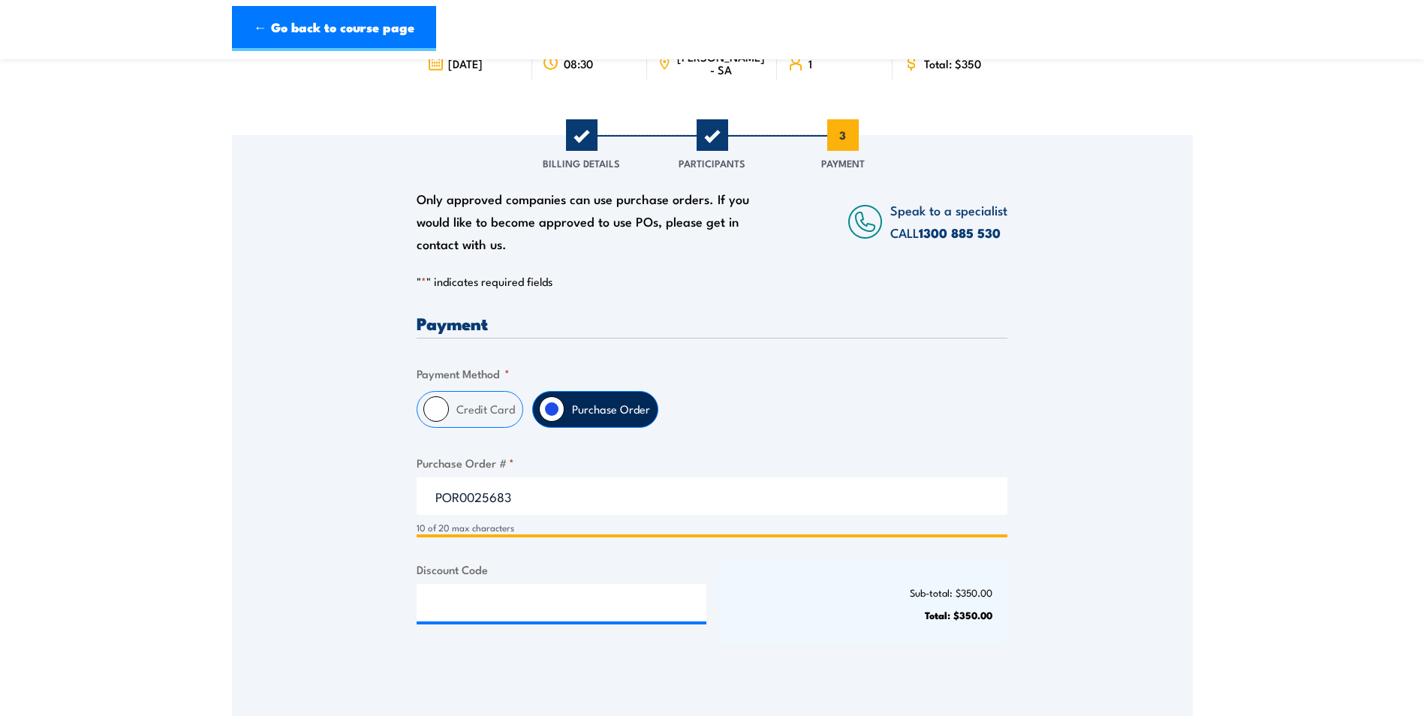
scroll to position [225, 0]
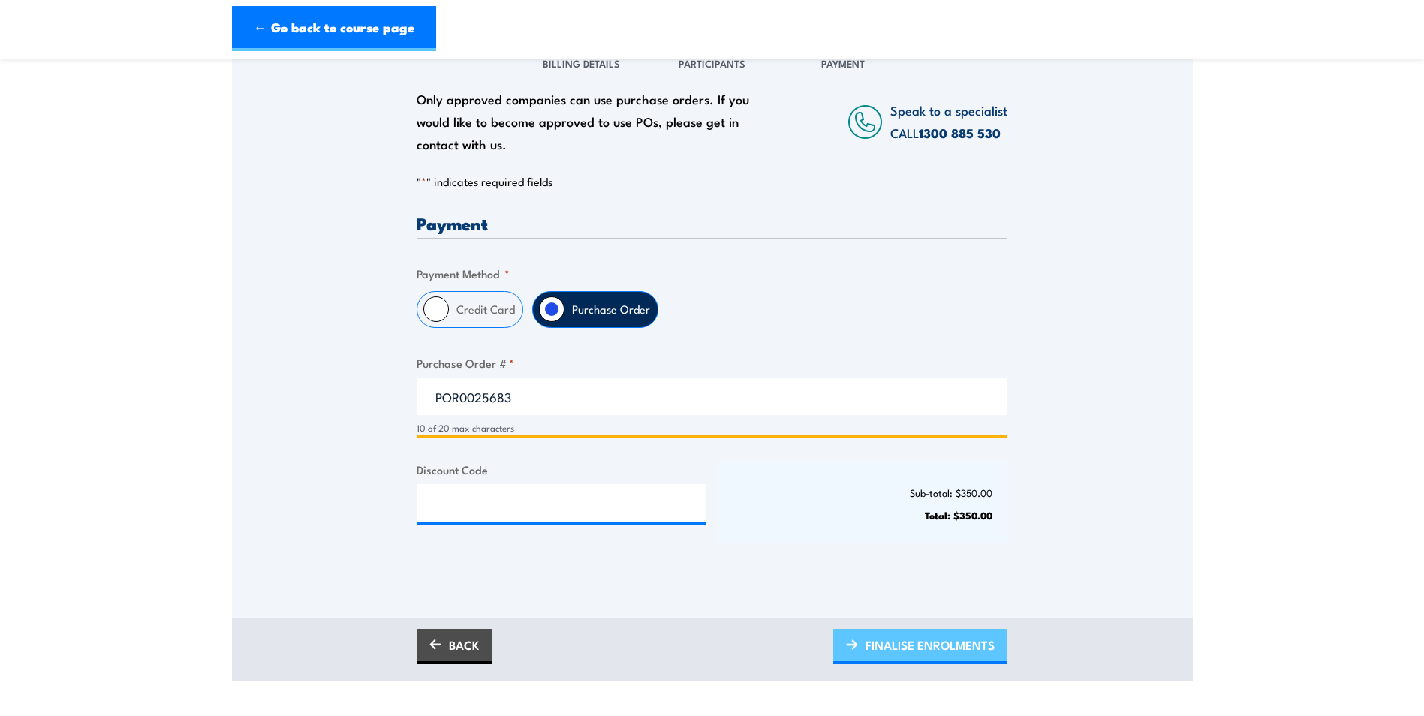
type input "POR0025683"
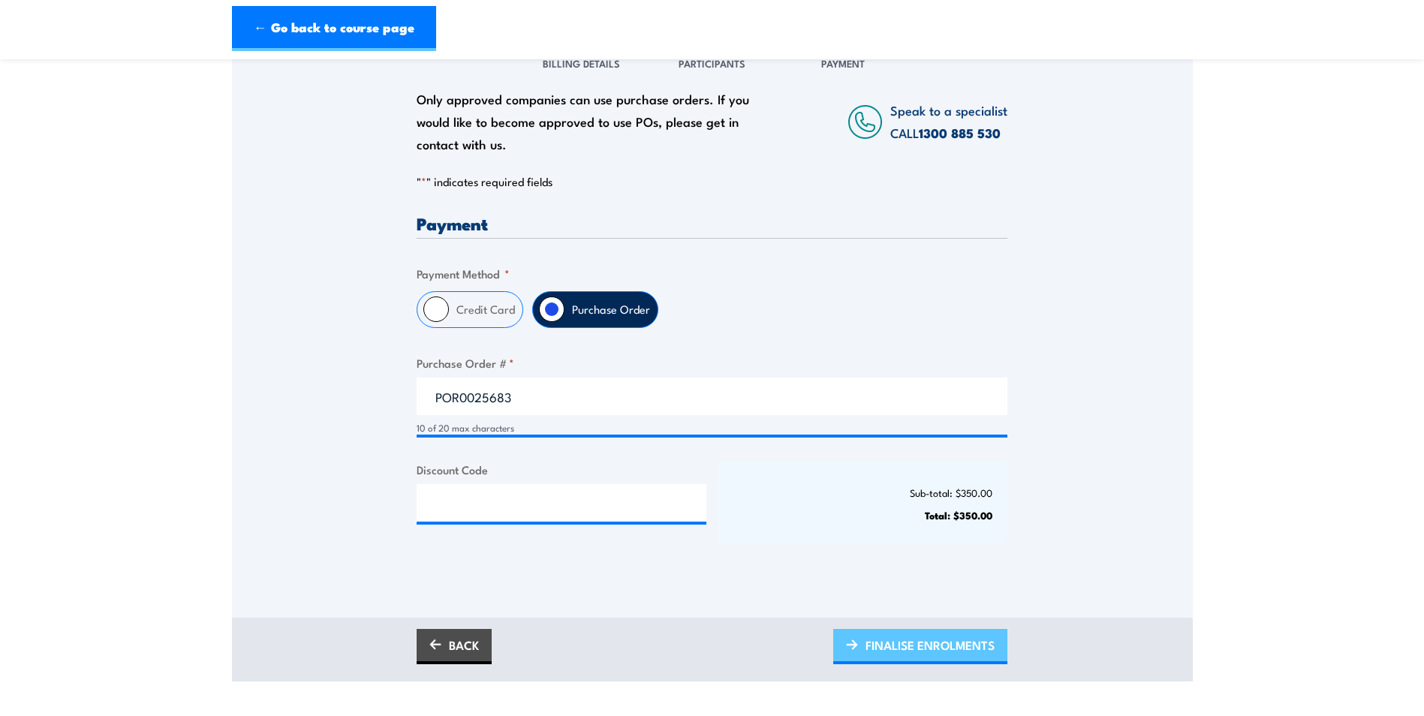
click at [927, 646] on span "FINALISE ENROLMENTS" at bounding box center [930, 645] width 129 height 40
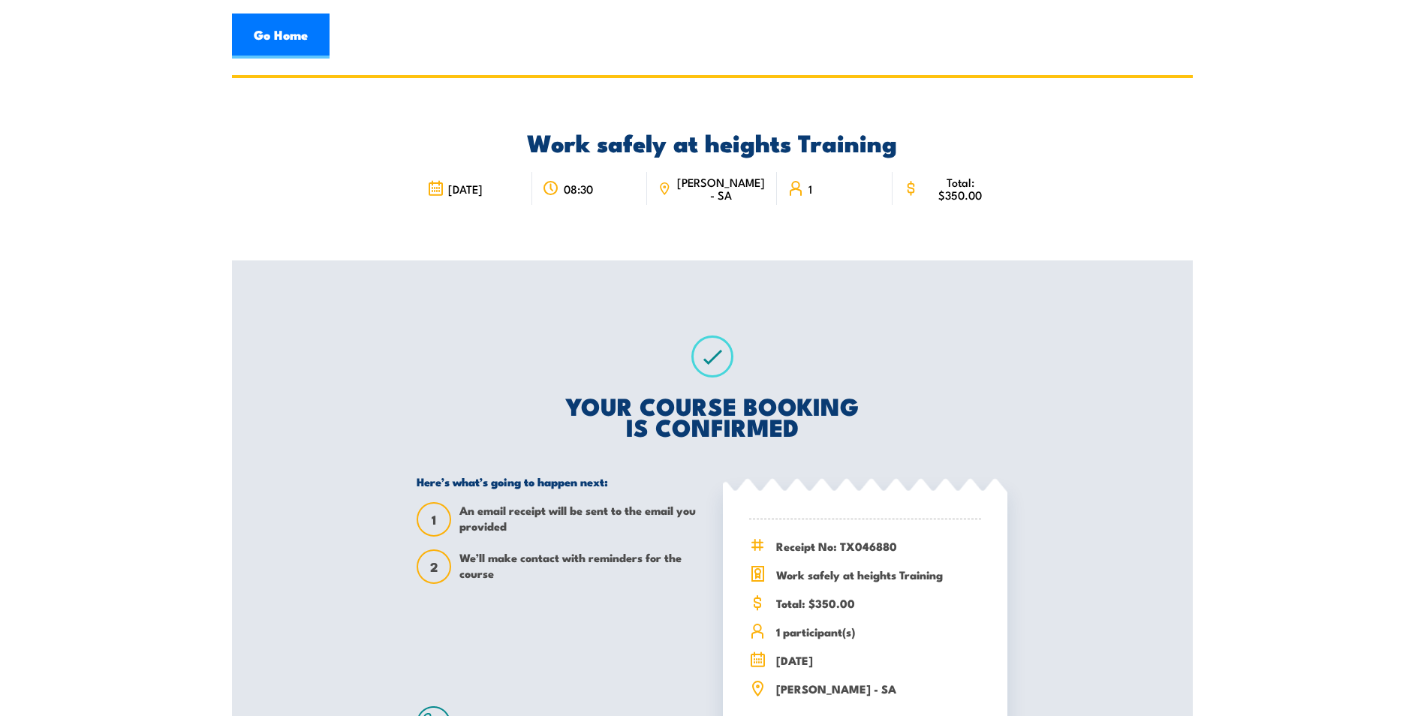
scroll to position [225, 0]
